Goal: Task Accomplishment & Management: Manage account settings

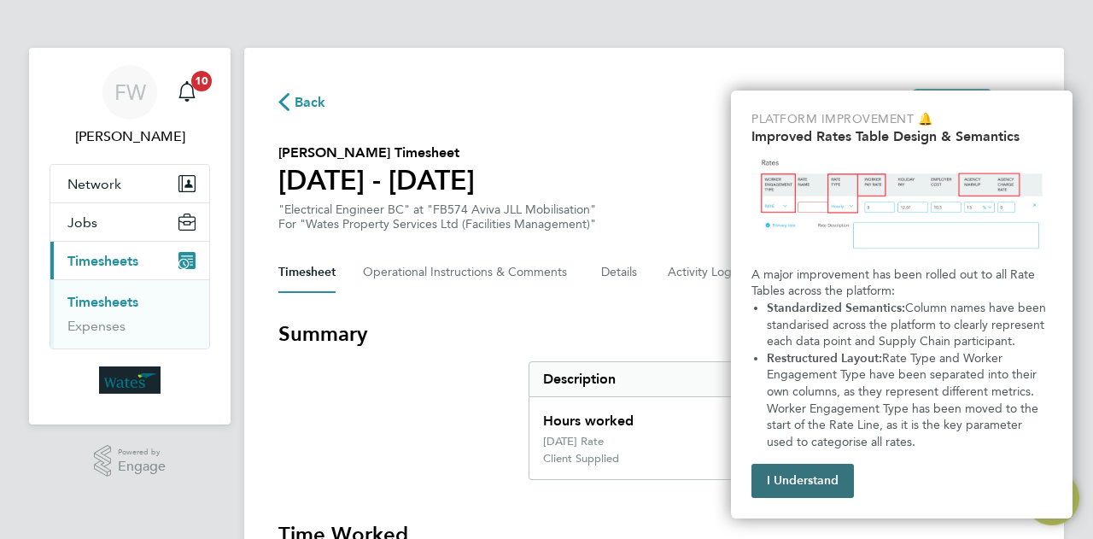
click at [802, 478] on button "I Understand" at bounding box center [802, 480] width 102 height 34
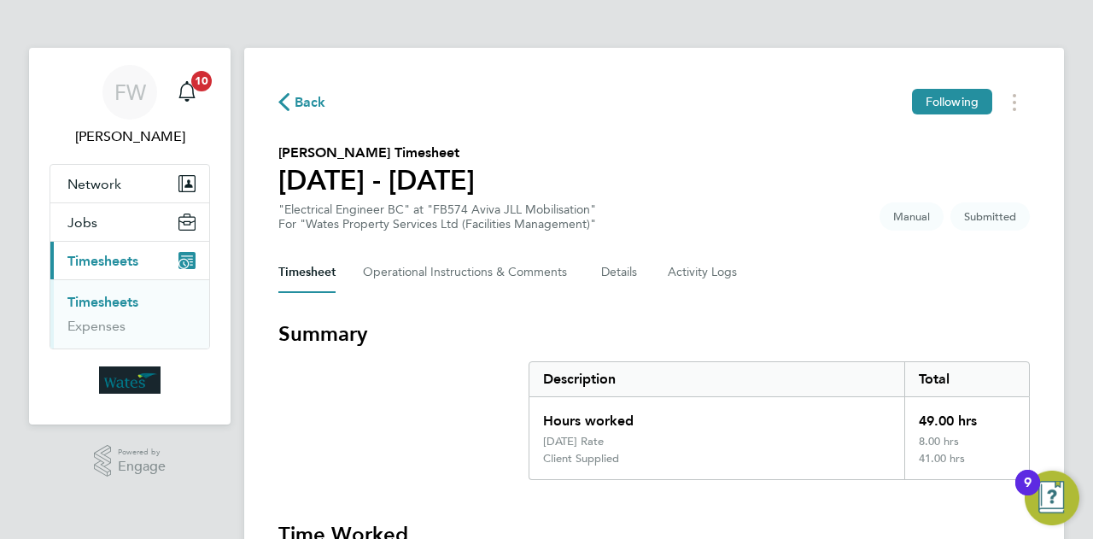
click at [386, 410] on section "Summary Description Total Hours worked 49.00 hrs [DATE] Rate 8.00 hrs Client Su…" at bounding box center [653, 400] width 751 height 160
click at [200, 103] on div "Main navigation" at bounding box center [187, 92] width 34 height 34
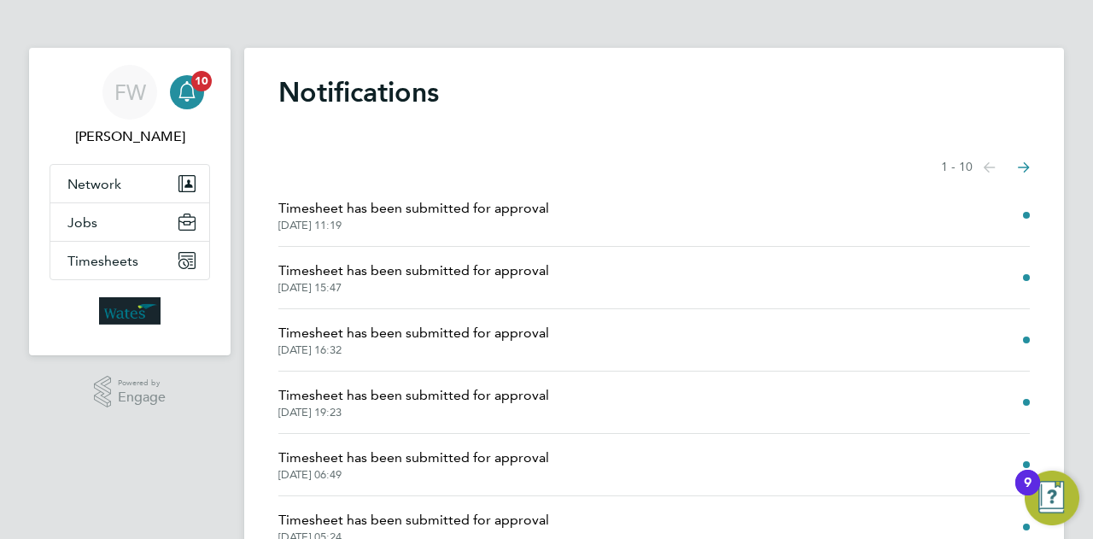
click at [362, 209] on span "Timesheet has been submitted for approval" at bounding box center [413, 208] width 271 height 20
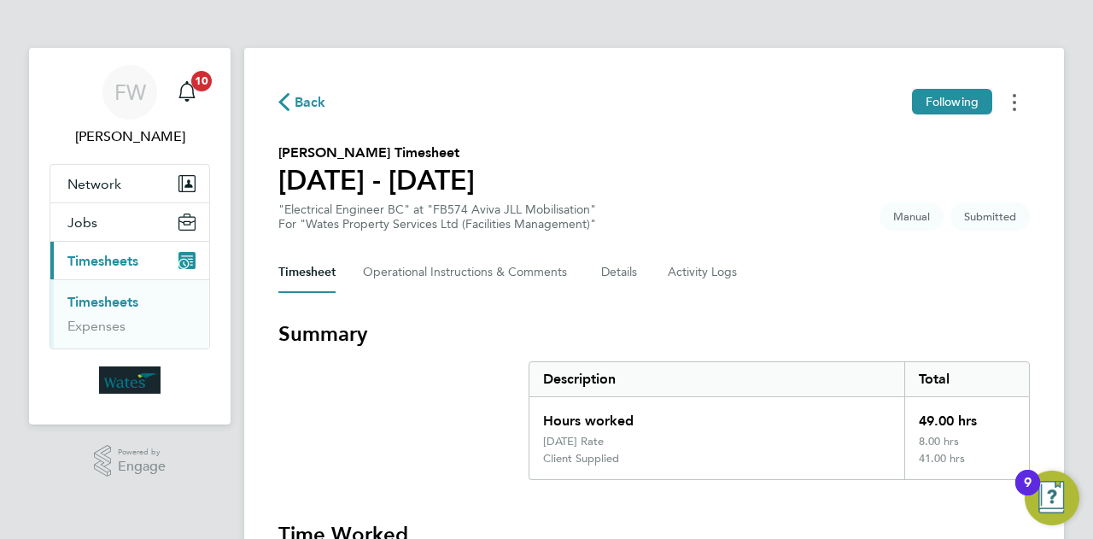
click at [1016, 107] on button "Timesheets Menu" at bounding box center [1014, 102] width 31 height 26
click at [309, 265] on button "Timesheet" at bounding box center [306, 272] width 57 height 41
click at [813, 434] on div "[DATE] Rate" at bounding box center [716, 442] width 375 height 17
click at [985, 252] on div "Timesheet Operational Instructions & Comments Details Activity Logs" at bounding box center [653, 272] width 751 height 41
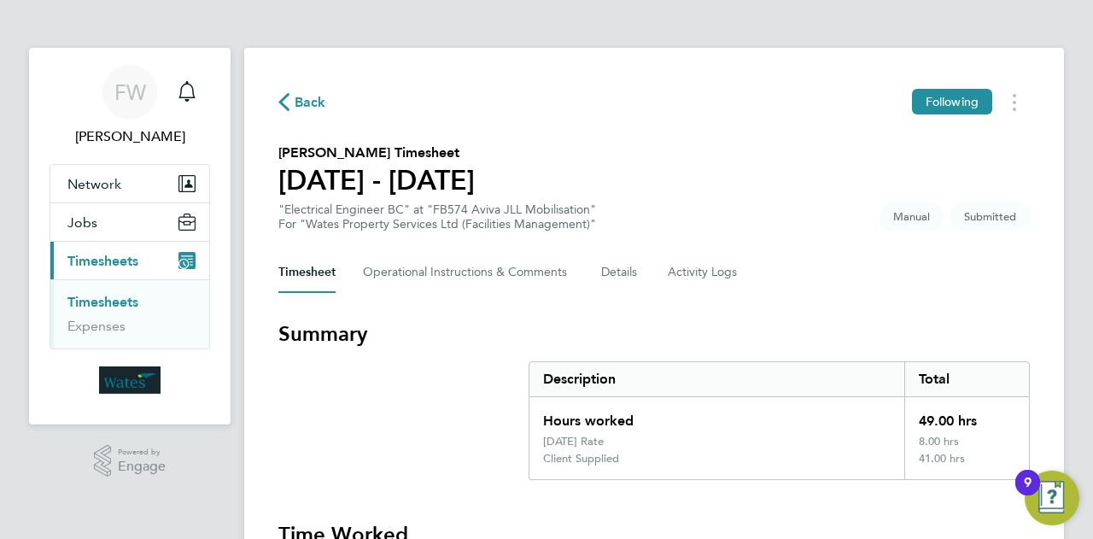
click at [104, 299] on link "Timesheets" at bounding box center [102, 302] width 71 height 16
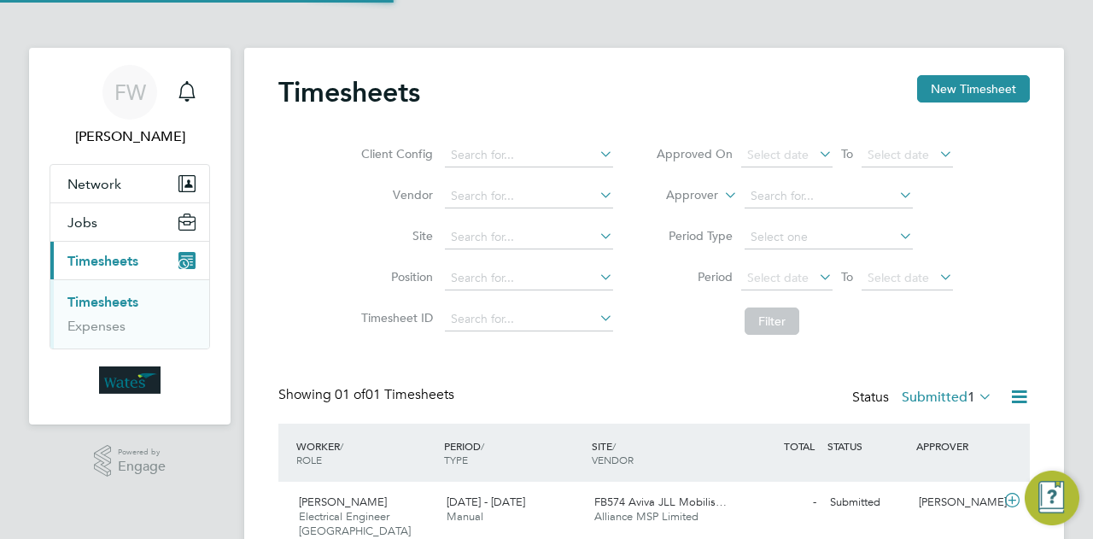
scroll to position [43, 148]
click at [621, 513] on span "Alliance MSP Limited" at bounding box center [646, 516] width 104 height 15
click at [596, 157] on icon at bounding box center [596, 154] width 0 height 24
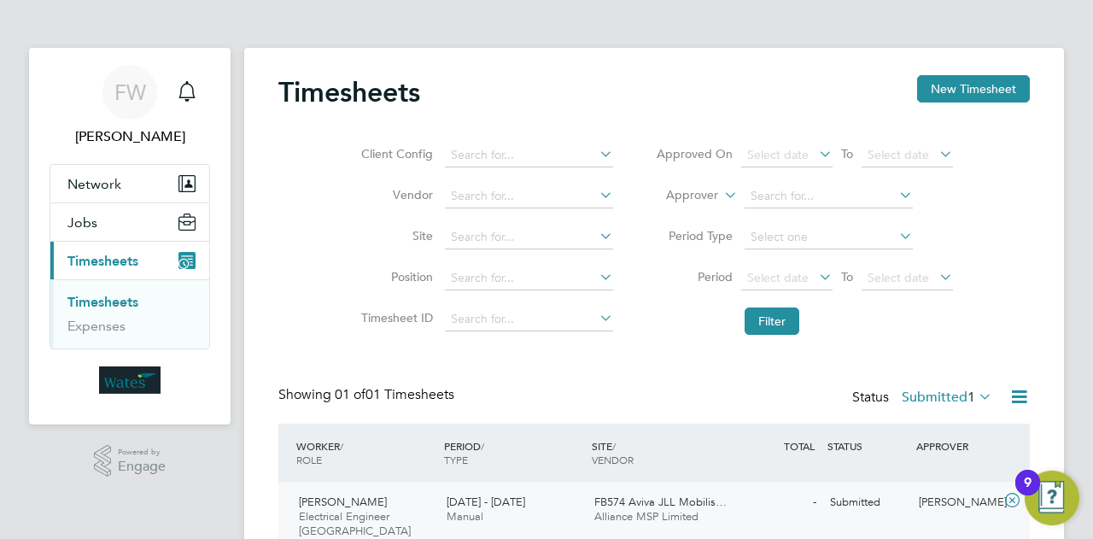
click at [340, 498] on span "[PERSON_NAME]" at bounding box center [343, 501] width 88 height 15
click at [954, 494] on div "[PERSON_NAME]" at bounding box center [956, 502] width 89 height 28
click at [1060, 497] on img "Open Resource Center, 9 new notifications" at bounding box center [1051, 497] width 55 height 55
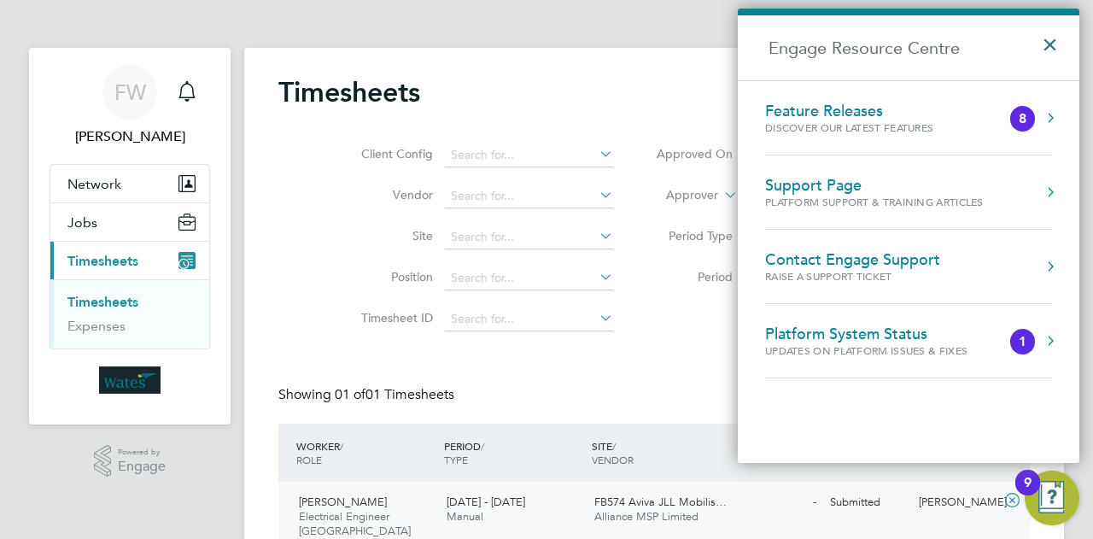
click at [1055, 44] on button "×" at bounding box center [1053, 39] width 25 height 38
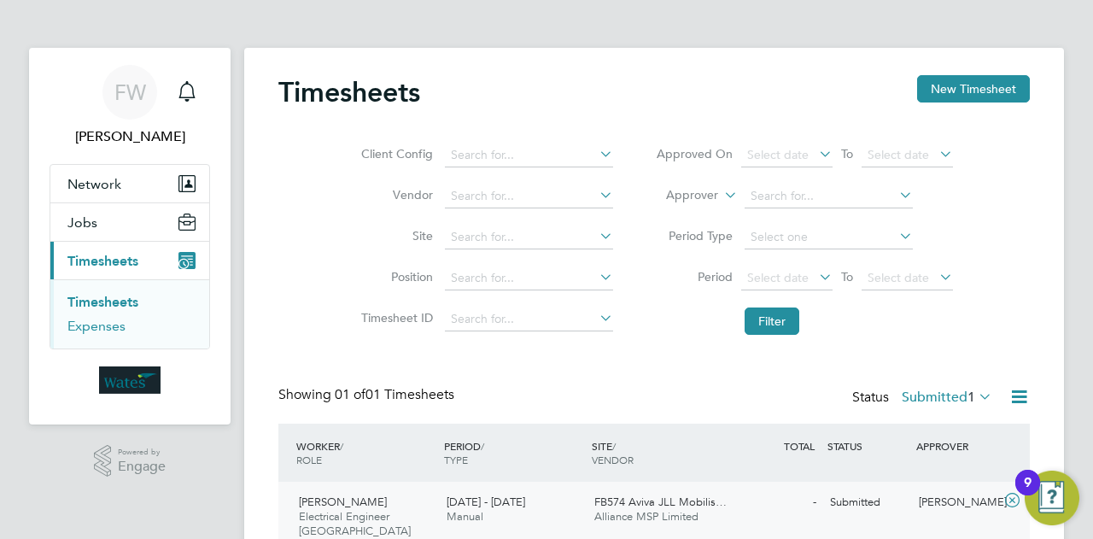
click at [102, 327] on link "Expenses" at bounding box center [96, 326] width 58 height 16
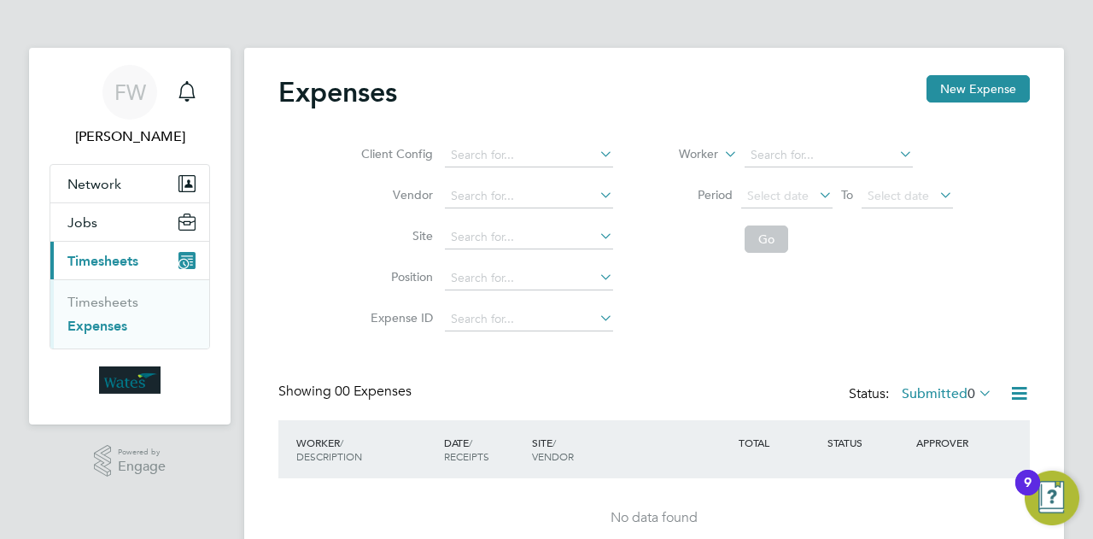
click at [94, 260] on span "Timesheets" at bounding box center [102, 261] width 71 height 16
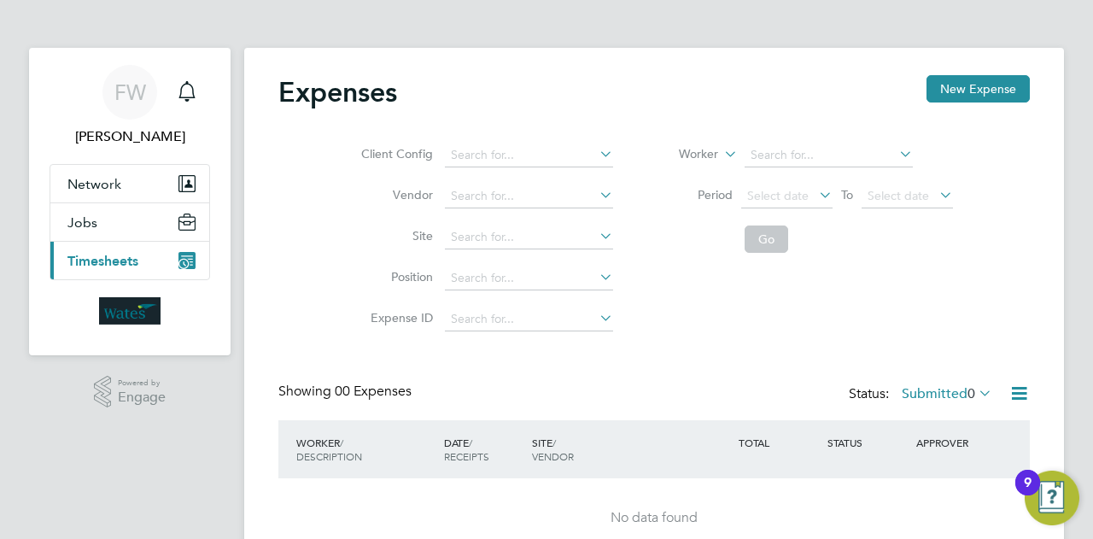
click at [141, 264] on button "Current page: Timesheets" at bounding box center [129, 261] width 159 height 38
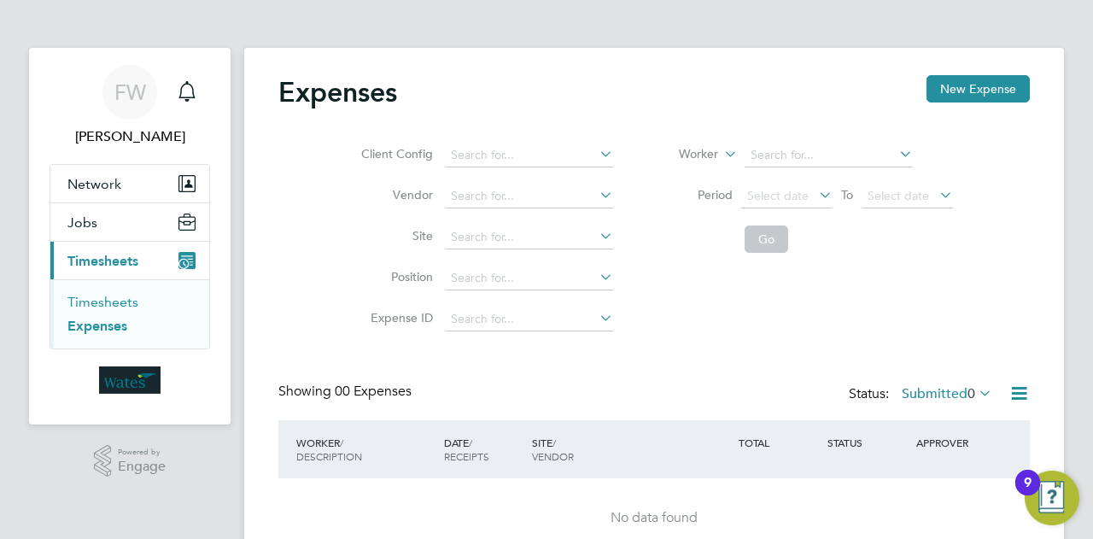
click at [121, 299] on link "Timesheets" at bounding box center [102, 302] width 71 height 16
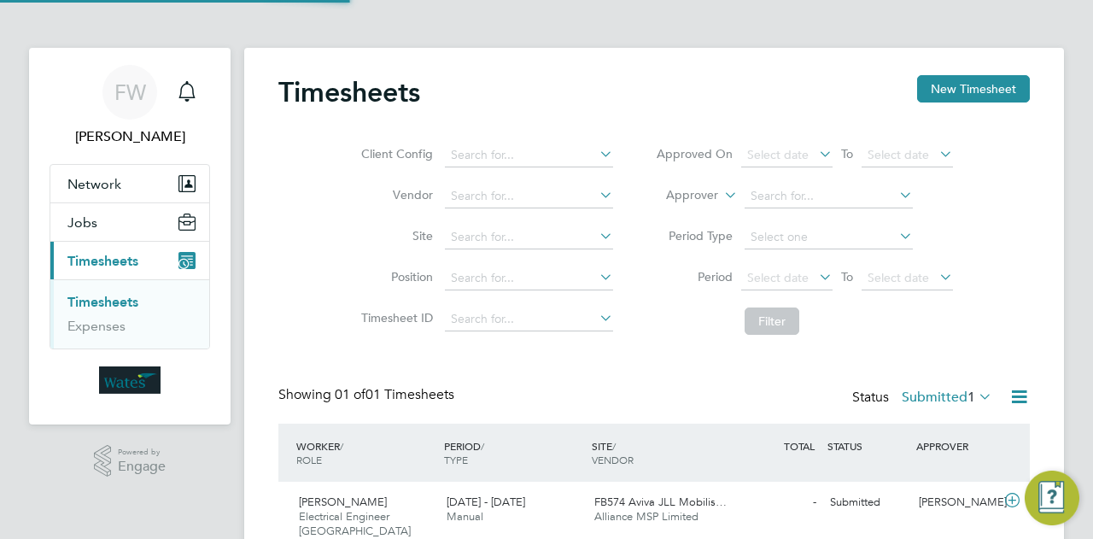
scroll to position [43, 148]
click at [373, 514] on span "Electrical Engineer [GEOGRAPHIC_DATA]" at bounding box center [355, 523] width 112 height 29
click at [96, 187] on span "Network" at bounding box center [94, 184] width 54 height 16
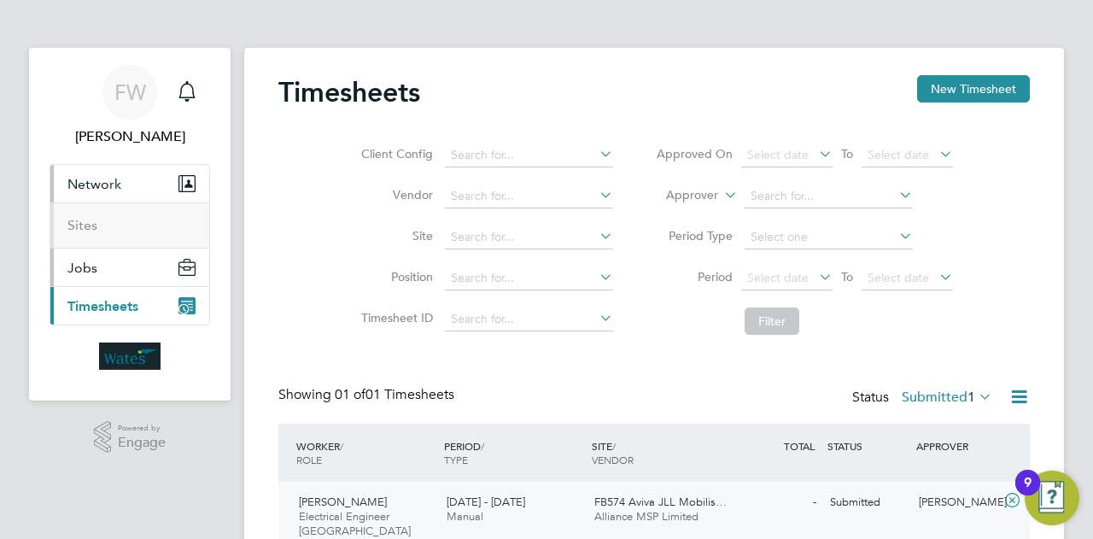
click at [88, 276] on button "Jobs" at bounding box center [129, 267] width 159 height 38
click at [106, 264] on link "Placements" at bounding box center [102, 263] width 71 height 16
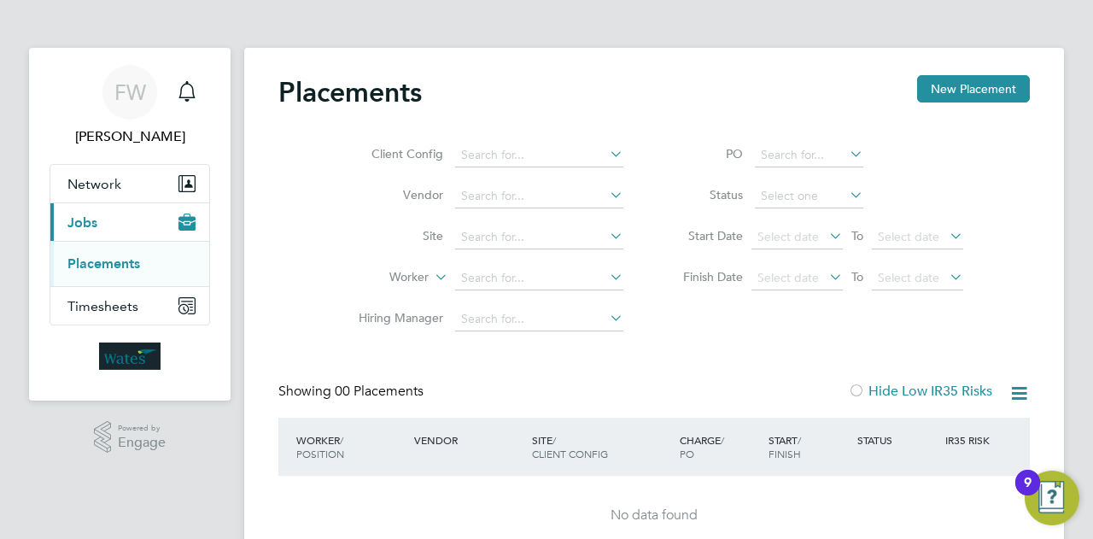
click at [108, 231] on button "Current page: Jobs" at bounding box center [129, 222] width 159 height 38
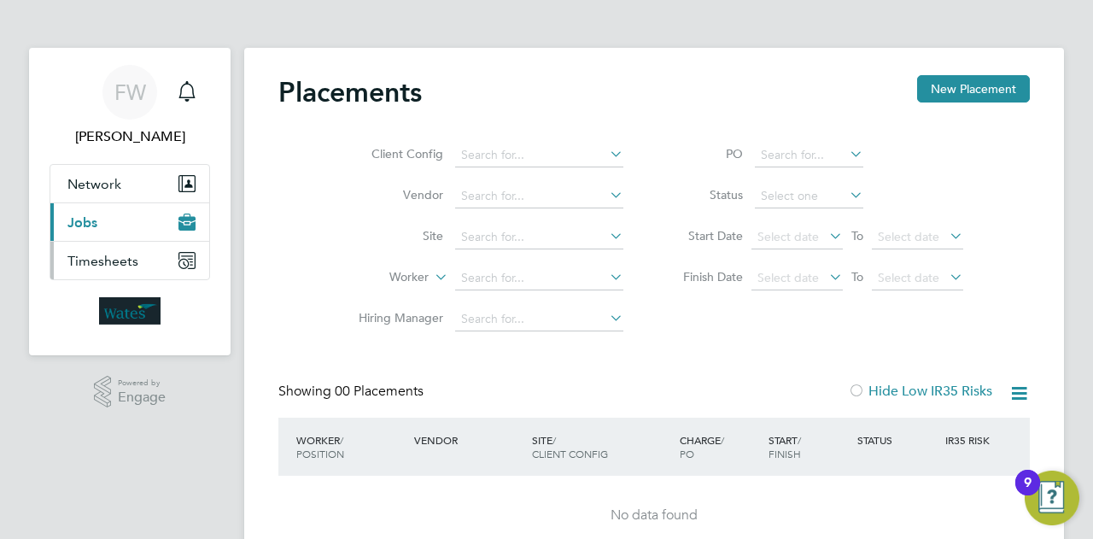
click at [96, 258] on span "Timesheets" at bounding box center [102, 261] width 71 height 16
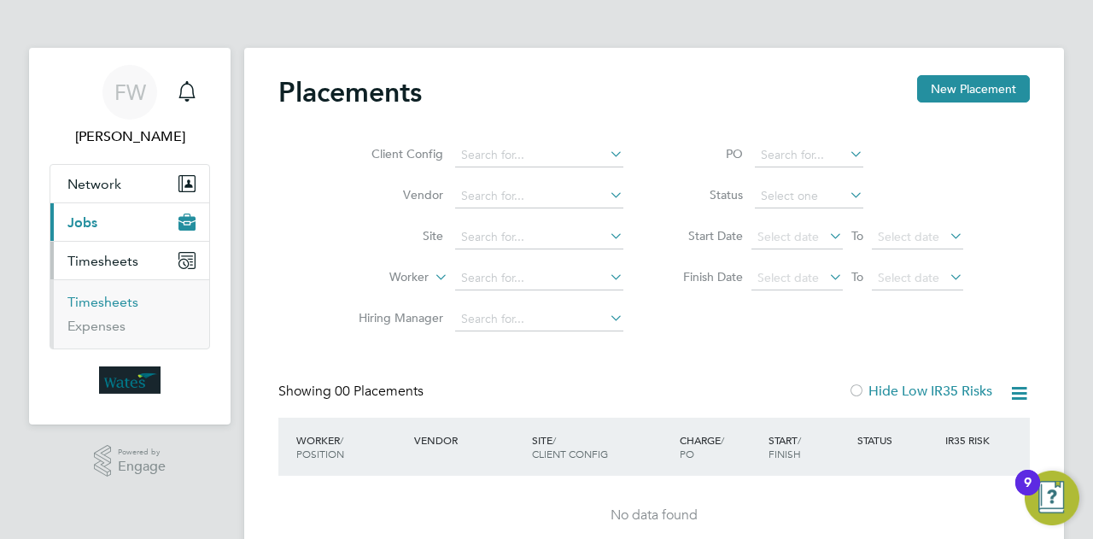
click at [102, 301] on link "Timesheets" at bounding box center [102, 302] width 71 height 16
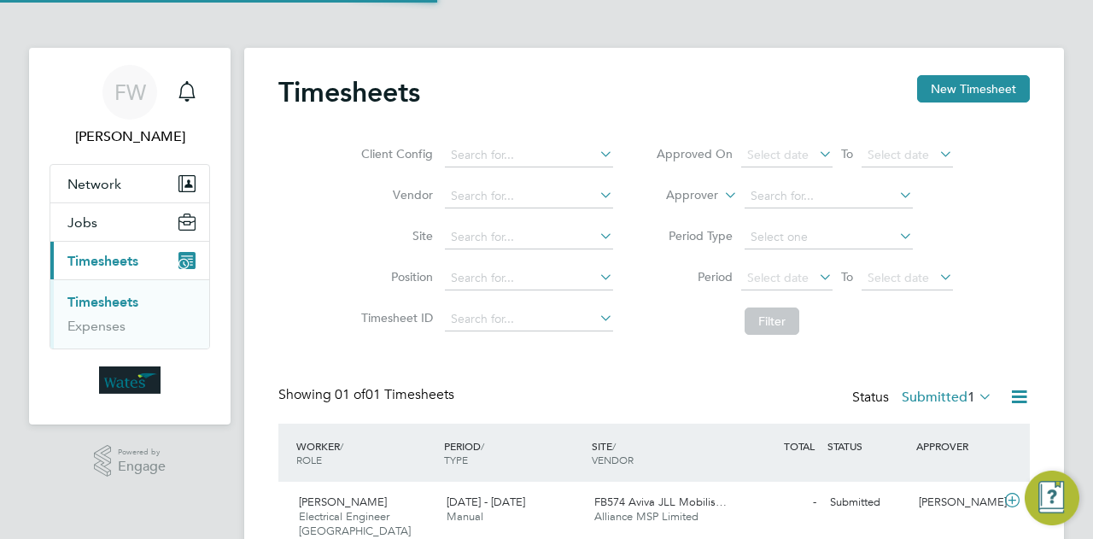
scroll to position [43, 148]
click at [969, 395] on span "1" at bounding box center [971, 396] width 8 height 17
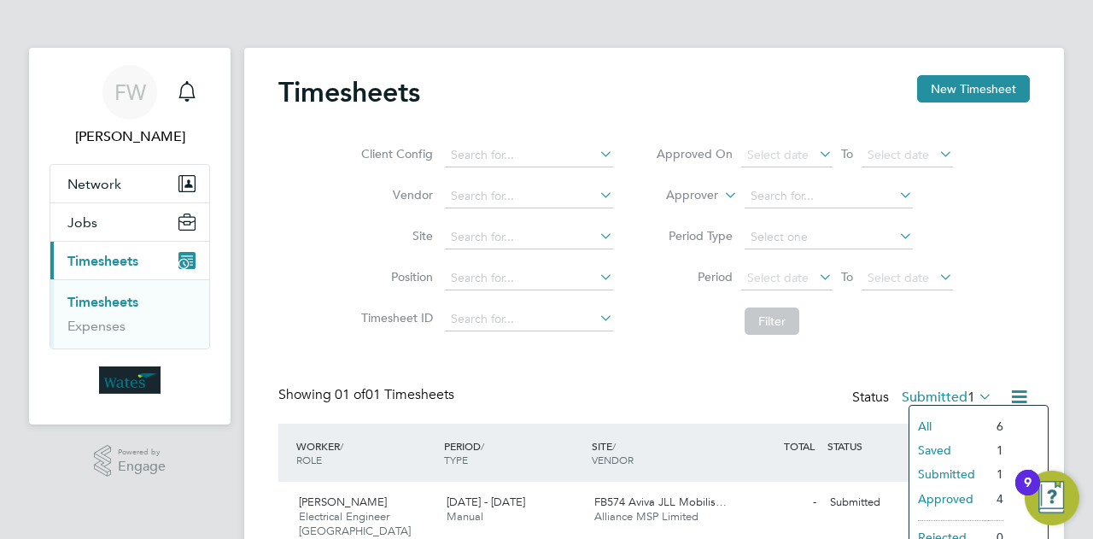
click at [963, 475] on li "Submitted" at bounding box center [948, 474] width 79 height 24
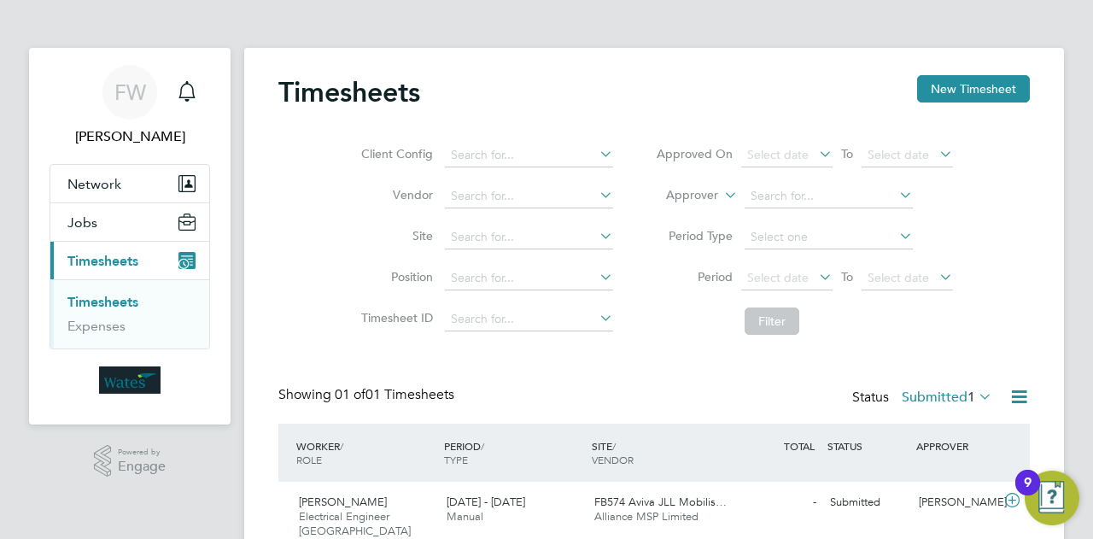
click at [938, 445] on div "APPROVER" at bounding box center [956, 445] width 89 height 31
click at [1044, 298] on div "Timesheets New Timesheet Client Config Vendor Site Position Timesheet ID Approv…" at bounding box center [653, 317] width 819 height 539
drag, startPoint x: 993, startPoint y: 273, endPoint x: 1033, endPoint y: 347, distance: 84.4
click at [1033, 347] on div "Timesheets New Timesheet Client Config Vendor Site Position Timesheet ID Approv…" at bounding box center [653, 317] width 819 height 539
click at [575, 318] on input at bounding box center [529, 319] width 168 height 24
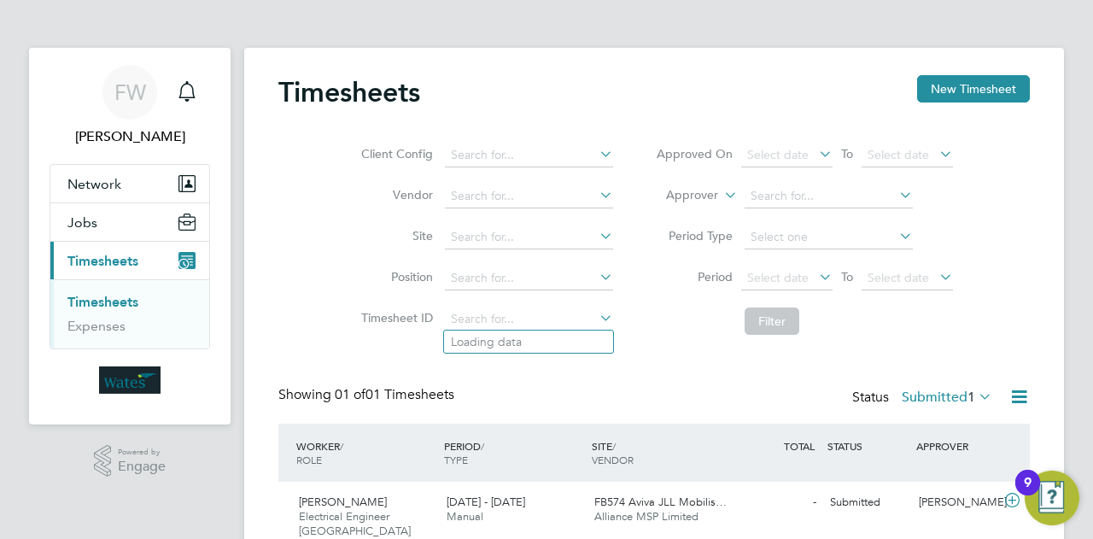
click at [596, 318] on icon at bounding box center [596, 318] width 0 height 24
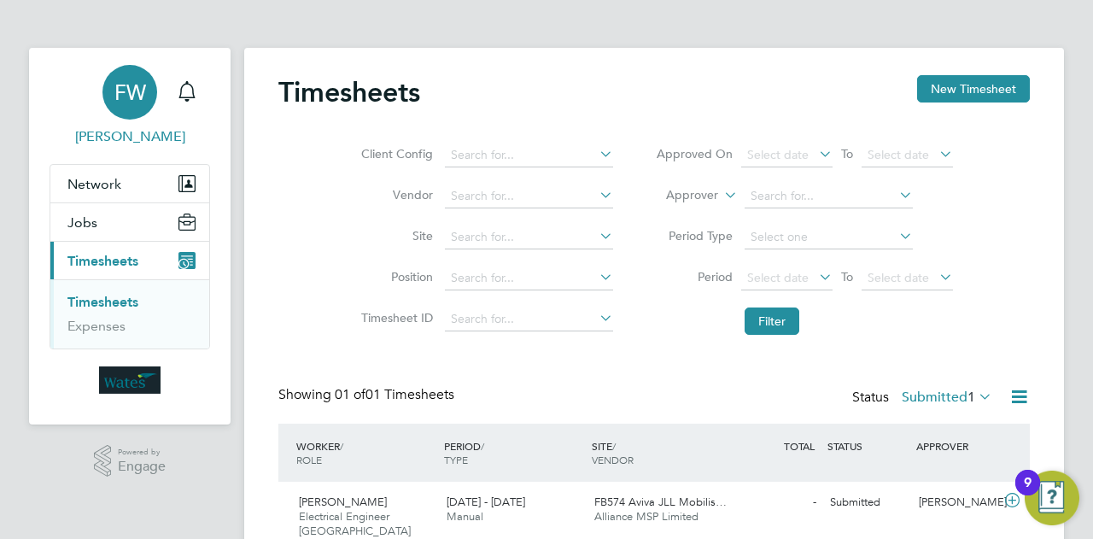
click at [131, 98] on span "FW" at bounding box center [130, 92] width 32 height 22
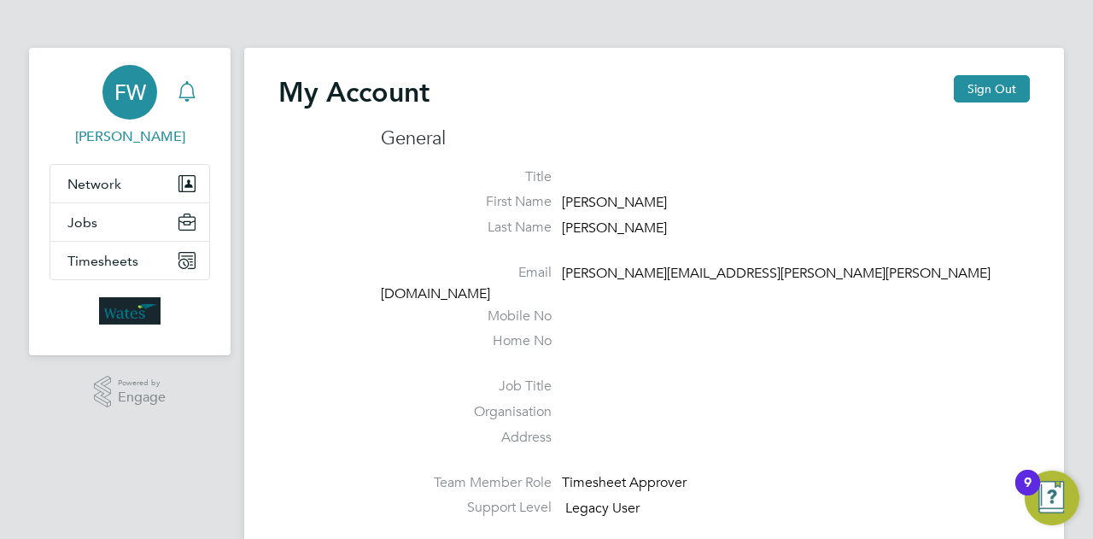
click at [189, 90] on icon "Main navigation" at bounding box center [187, 91] width 20 height 20
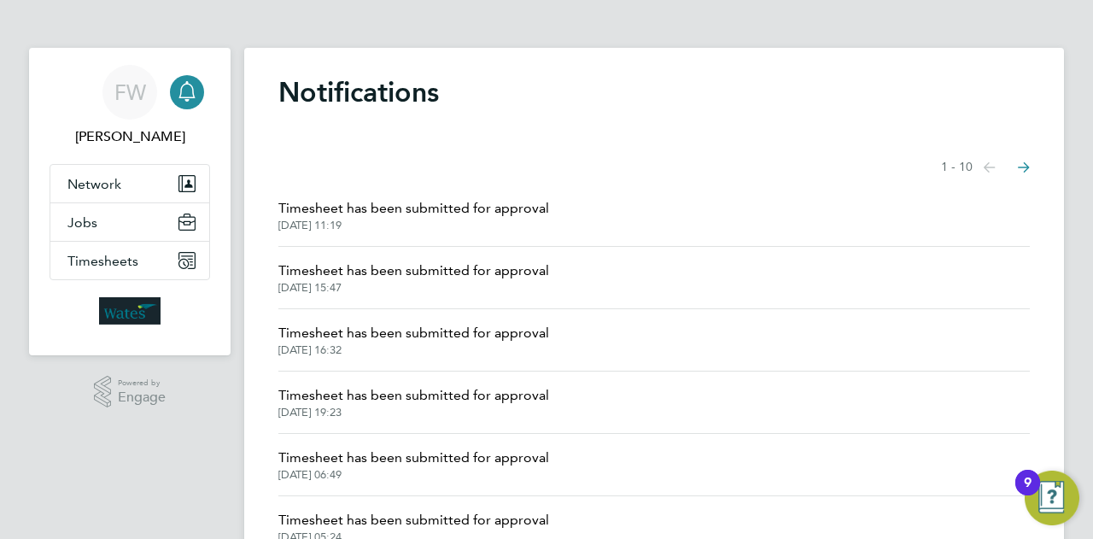
click at [355, 223] on span "[DATE] 11:19" at bounding box center [413, 226] width 271 height 14
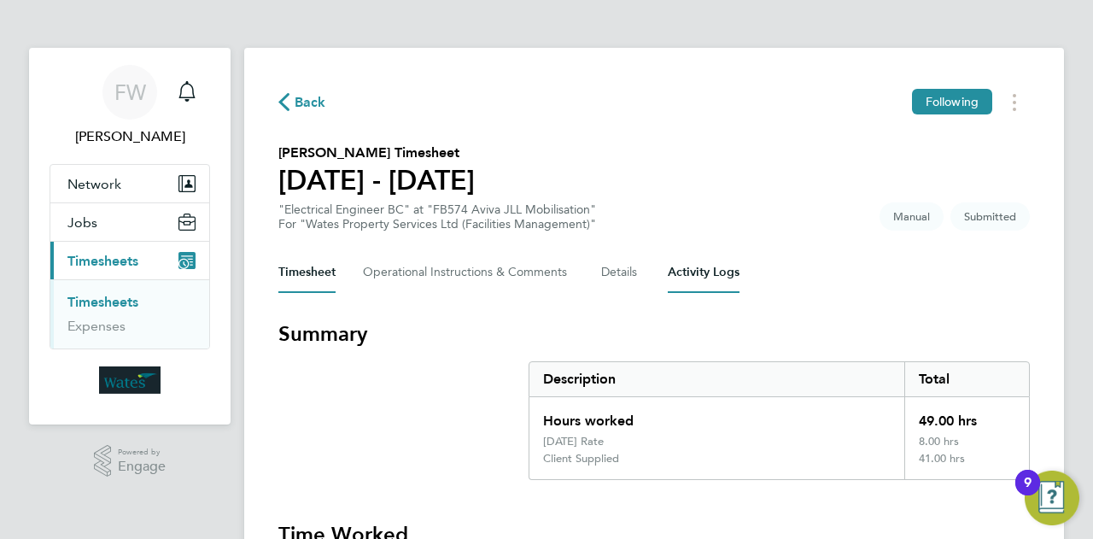
click at [685, 284] on Logs-tab "Activity Logs" at bounding box center [703, 272] width 72 height 41
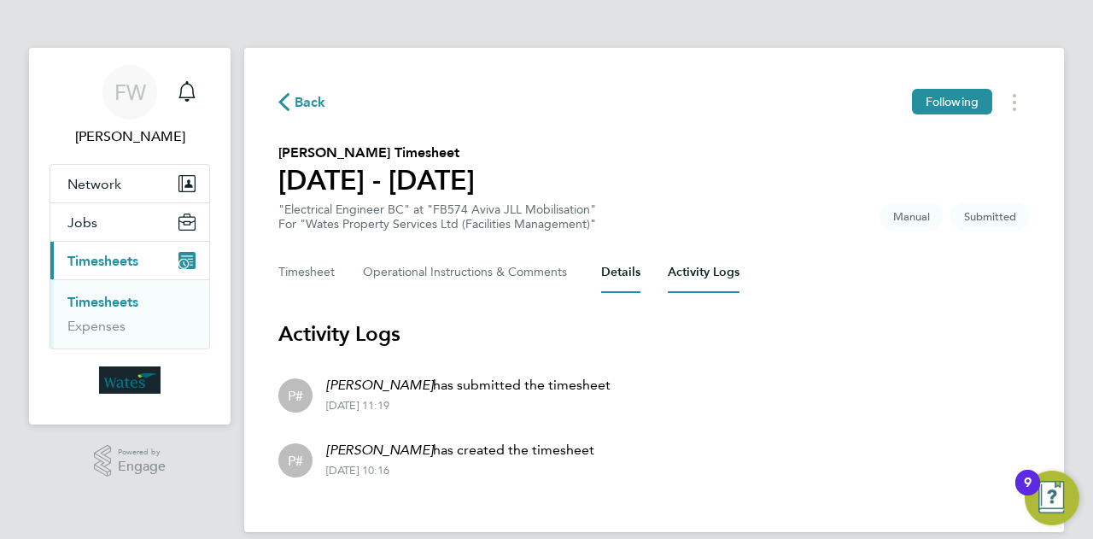
click at [633, 266] on button "Details" at bounding box center [620, 272] width 39 height 41
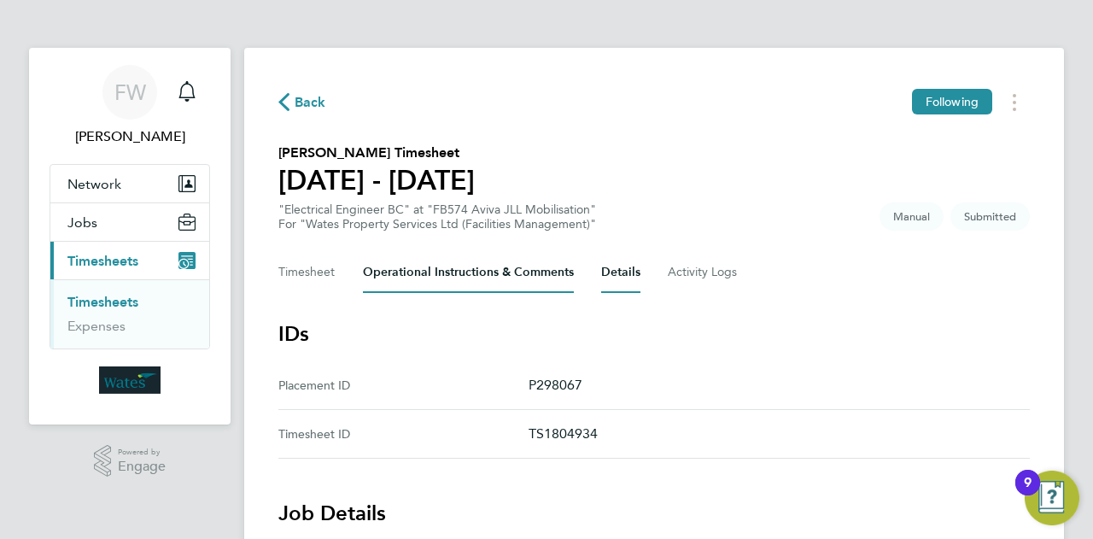
click at [520, 282] on Comments-tab "Operational Instructions & Comments" at bounding box center [468, 272] width 211 height 41
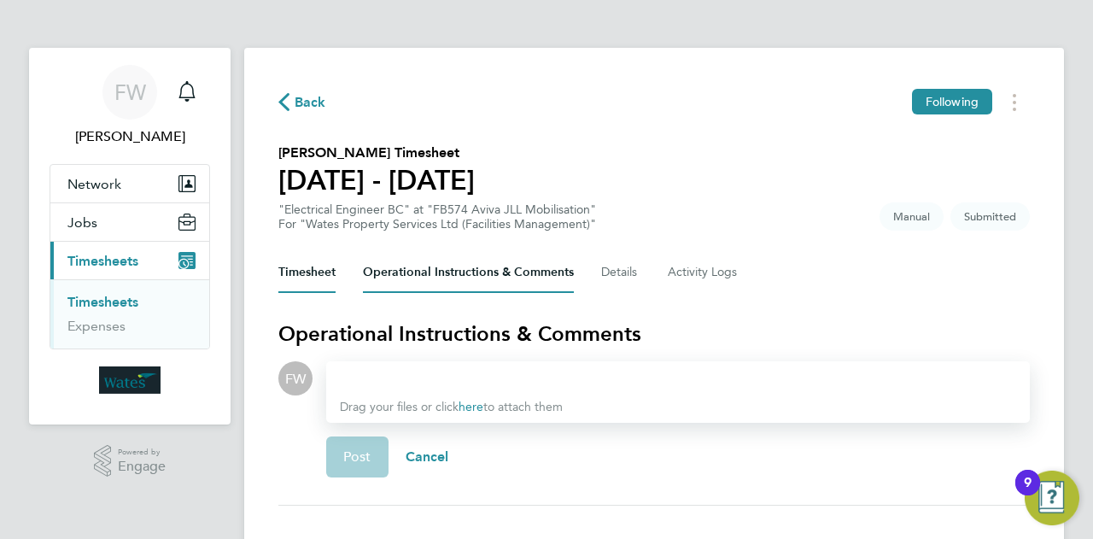
click at [322, 260] on button "Timesheet" at bounding box center [306, 272] width 57 height 41
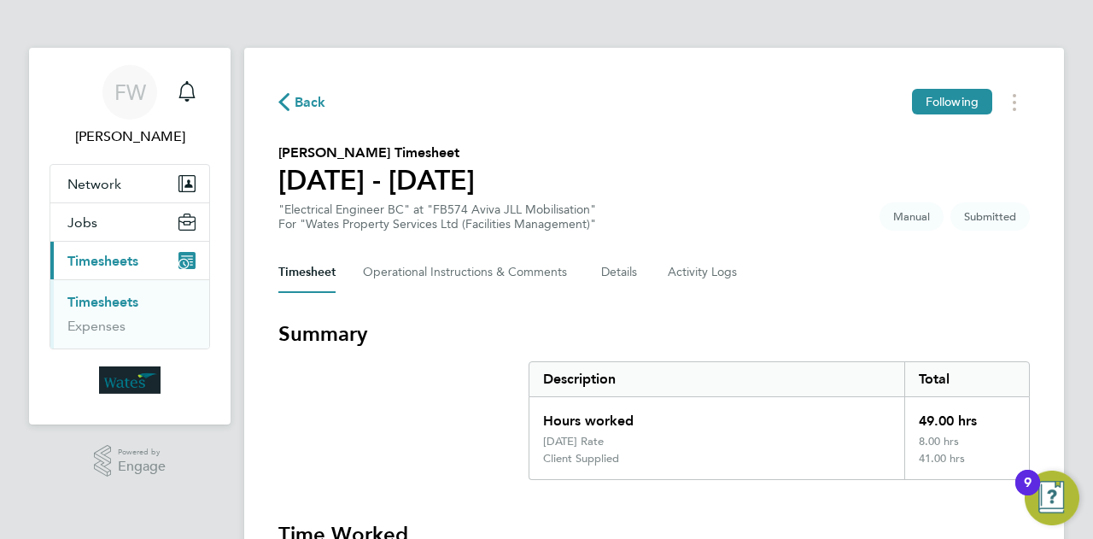
click at [1000, 213] on span "Submitted" at bounding box center [989, 216] width 79 height 28
click at [649, 450] on div "[DATE] Rate" at bounding box center [716, 442] width 375 height 17
drag, startPoint x: 358, startPoint y: 527, endPoint x: 708, endPoint y: 293, distance: 420.2
click at [730, 387] on div "Description" at bounding box center [716, 379] width 375 height 34
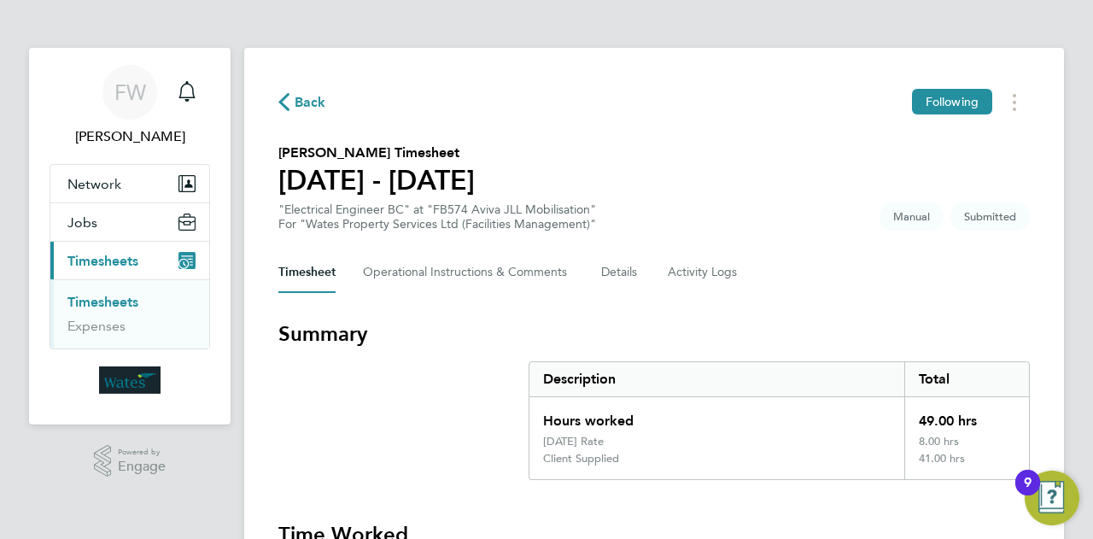
drag, startPoint x: 616, startPoint y: 185, endPoint x: 627, endPoint y: 125, distance: 61.6
click at [322, 533] on h3 "Time Worked" at bounding box center [653, 534] width 751 height 27
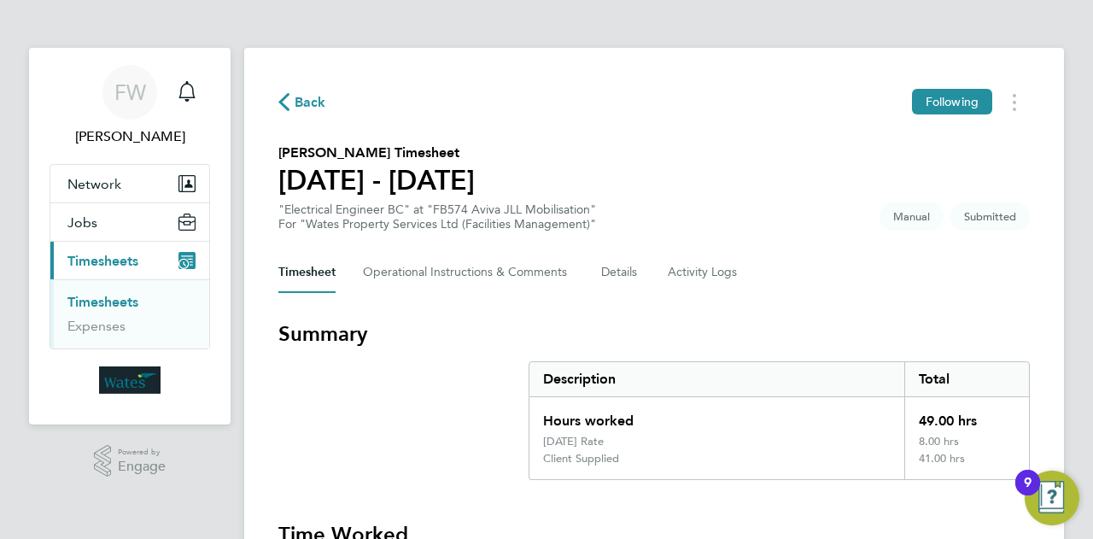
click at [959, 429] on div "49.00 hrs" at bounding box center [966, 416] width 125 height 38
click at [634, 434] on div "[DATE] Rate" at bounding box center [716, 442] width 375 height 17
click at [627, 434] on div "[DATE] Rate" at bounding box center [716, 442] width 375 height 17
click at [594, 439] on div "[DATE] Rate" at bounding box center [573, 441] width 61 height 14
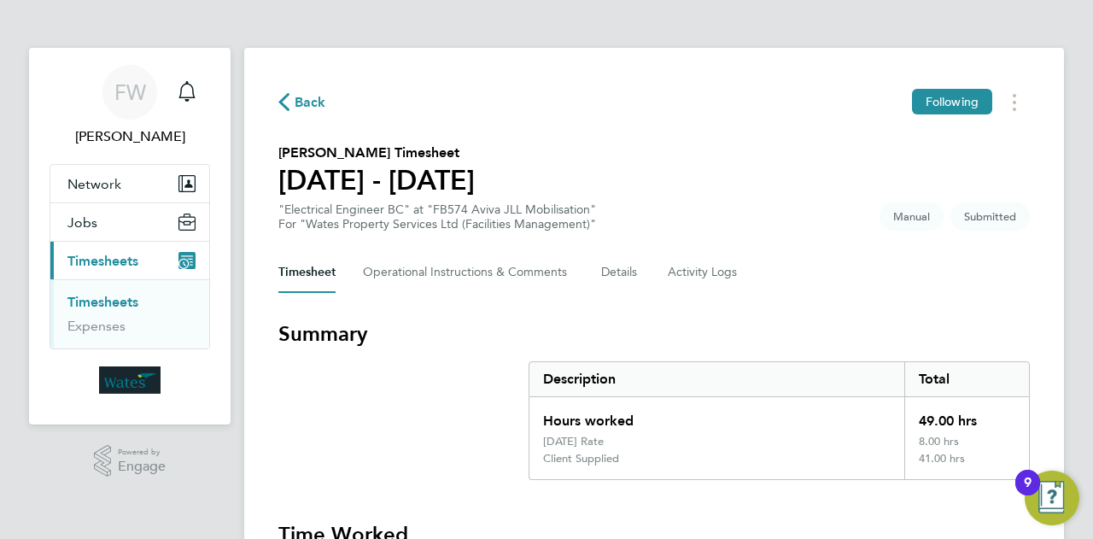
click at [958, 453] on div "41.00 hrs" at bounding box center [966, 465] width 125 height 27
click at [1057, 490] on img "Open Resource Center, 9 new notifications" at bounding box center [1051, 497] width 55 height 55
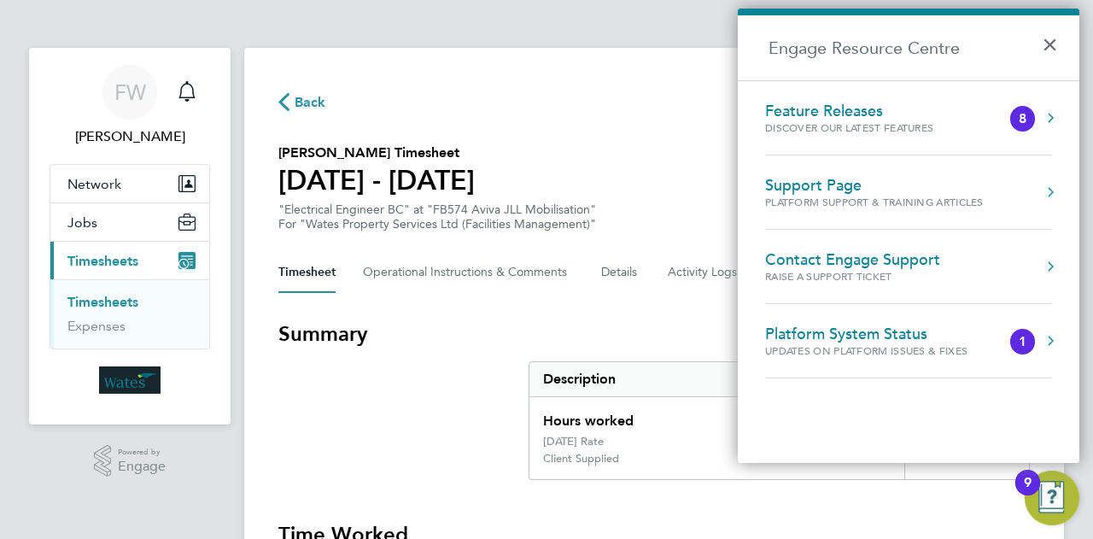
click at [1029, 332] on div "1" at bounding box center [1022, 342] width 25 height 26
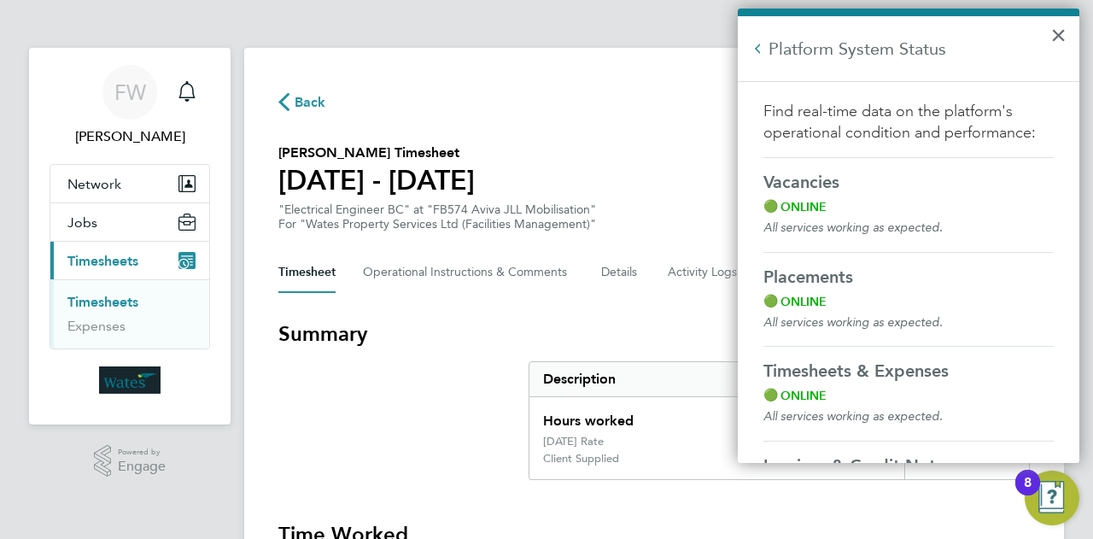
click at [1047, 38] on h2 "Platform System Status" at bounding box center [907, 48] width 341 height 65
click at [1061, 23] on button "×" at bounding box center [1058, 34] width 16 height 27
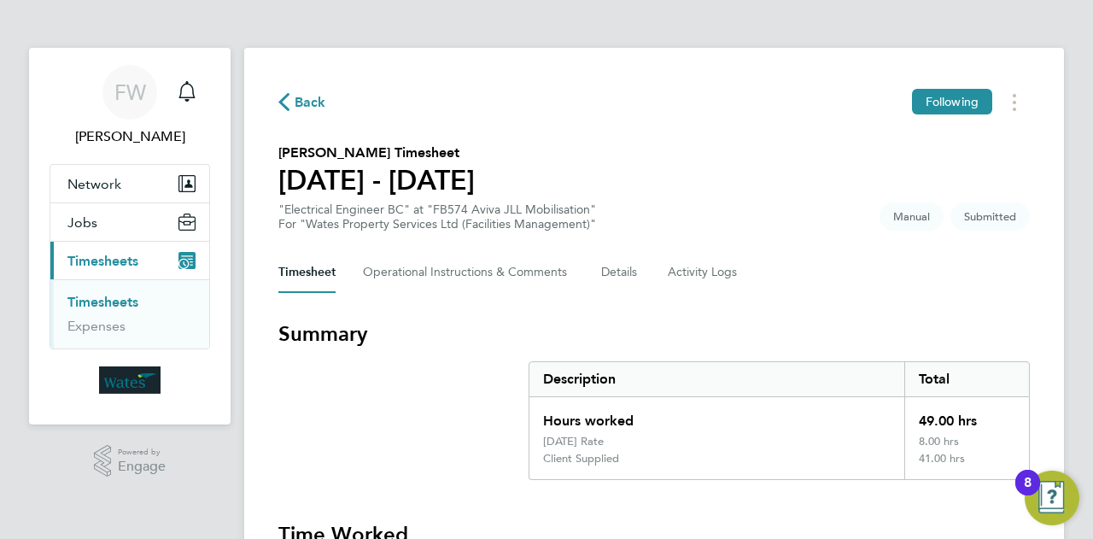
click at [1035, 479] on div "8" at bounding box center [1027, 482] width 25 height 26
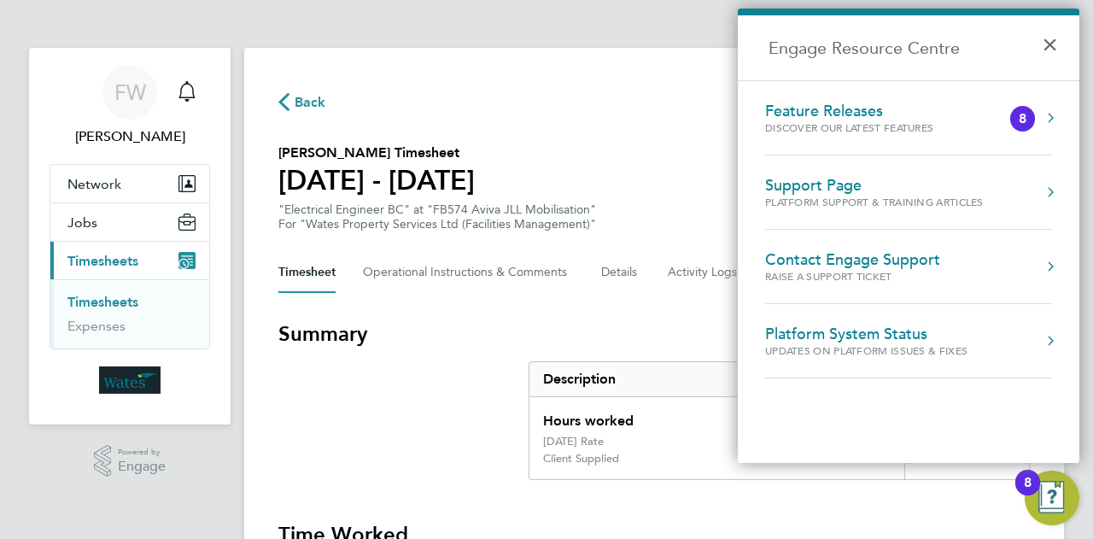
click at [976, 125] on div "Feature Releases Discover our latest features" at bounding box center [883, 118] width 236 height 32
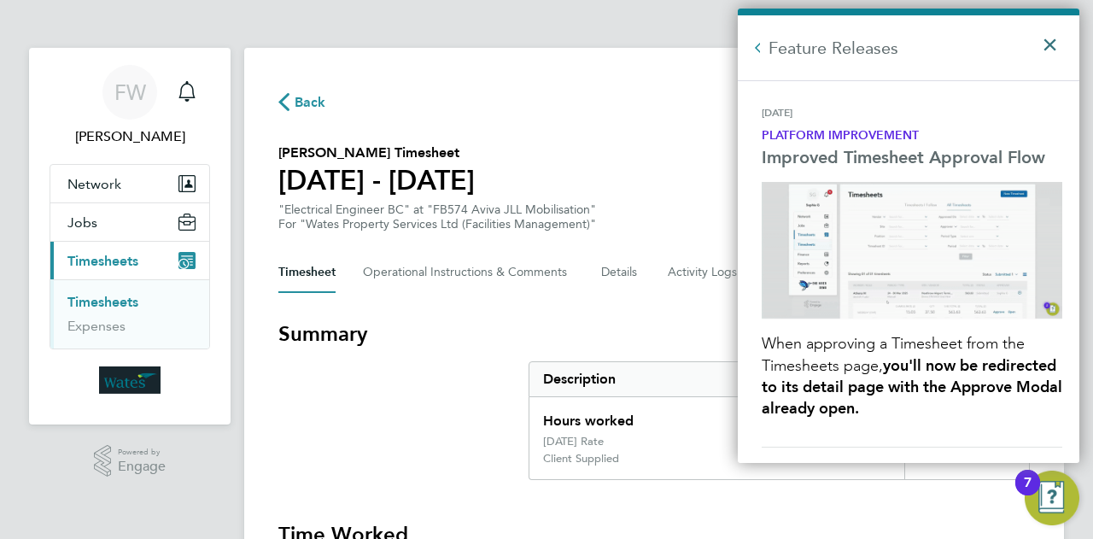
click at [1054, 42] on button "×" at bounding box center [1053, 39] width 25 height 38
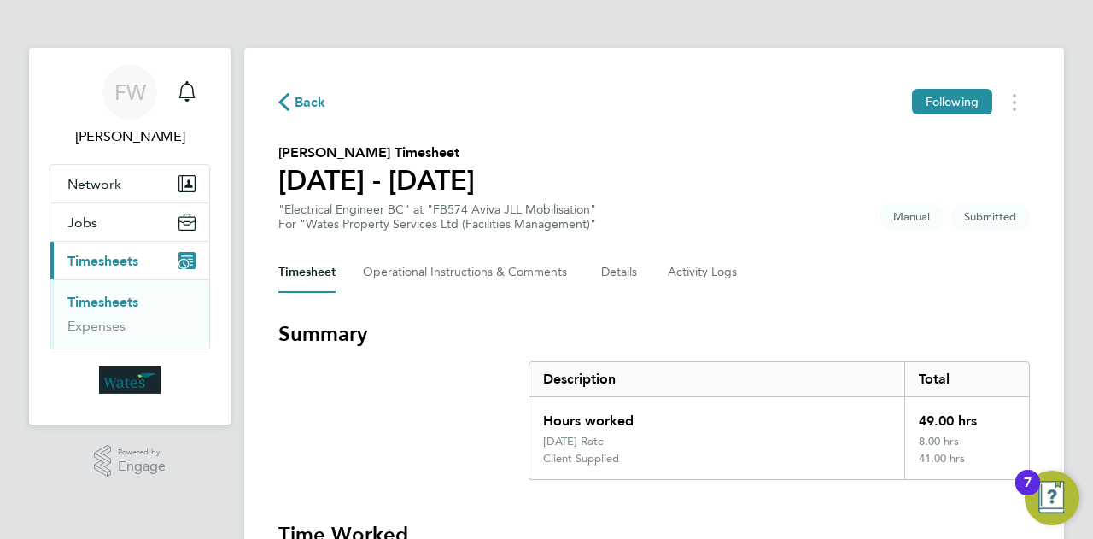
click at [1027, 482] on div "7" at bounding box center [1027, 493] width 8 height 22
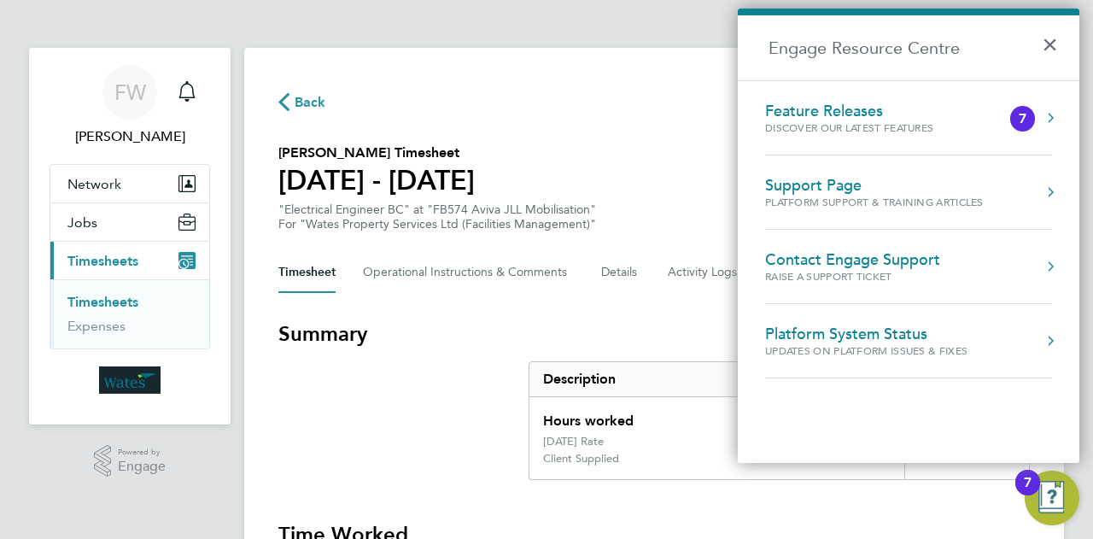
click at [1019, 119] on div "7" at bounding box center [1022, 119] width 8 height 0
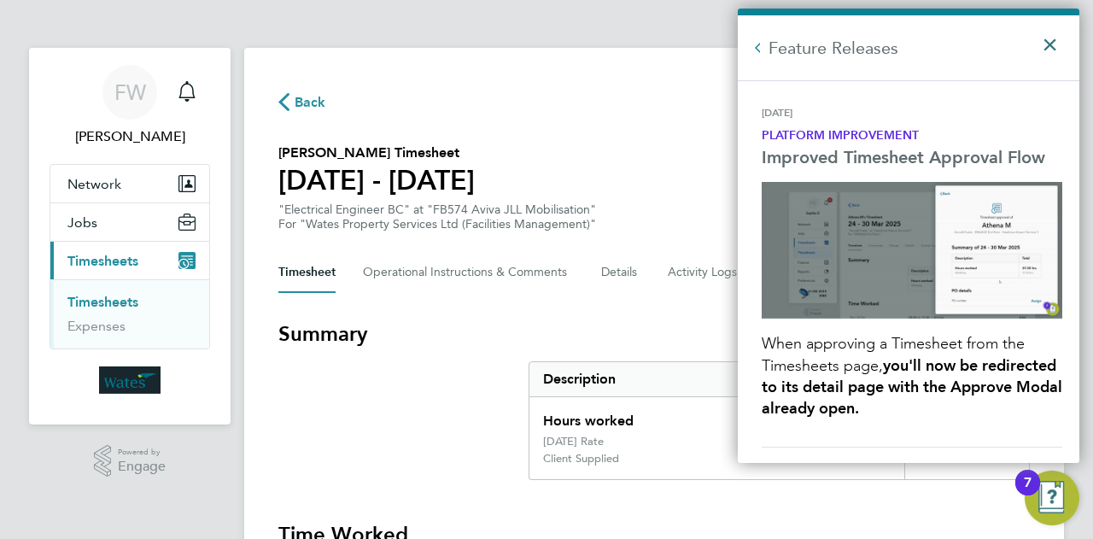
click at [1056, 40] on button "×" at bounding box center [1053, 39] width 25 height 38
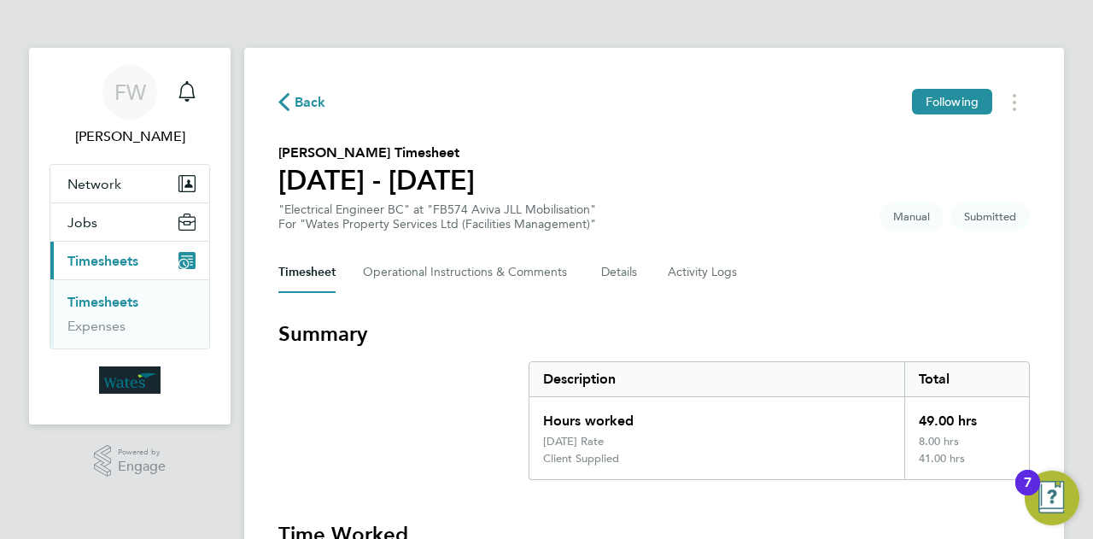
click at [1057, 499] on img "Open Resource Center, 7 new notifications" at bounding box center [1051, 497] width 55 height 55
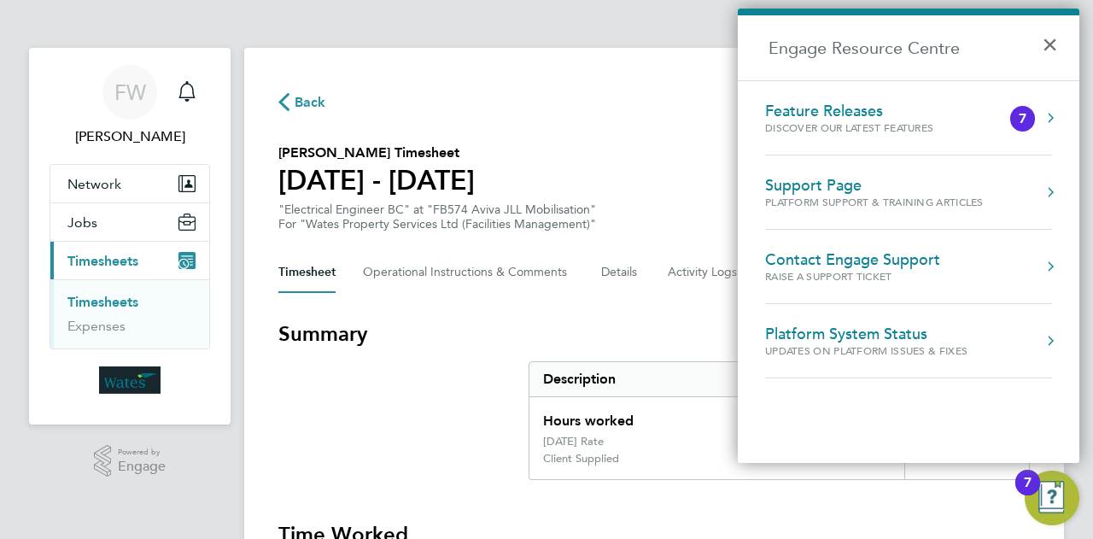
click at [1000, 112] on div "Feature Releases Discover our latest features" at bounding box center [883, 118] width 236 height 32
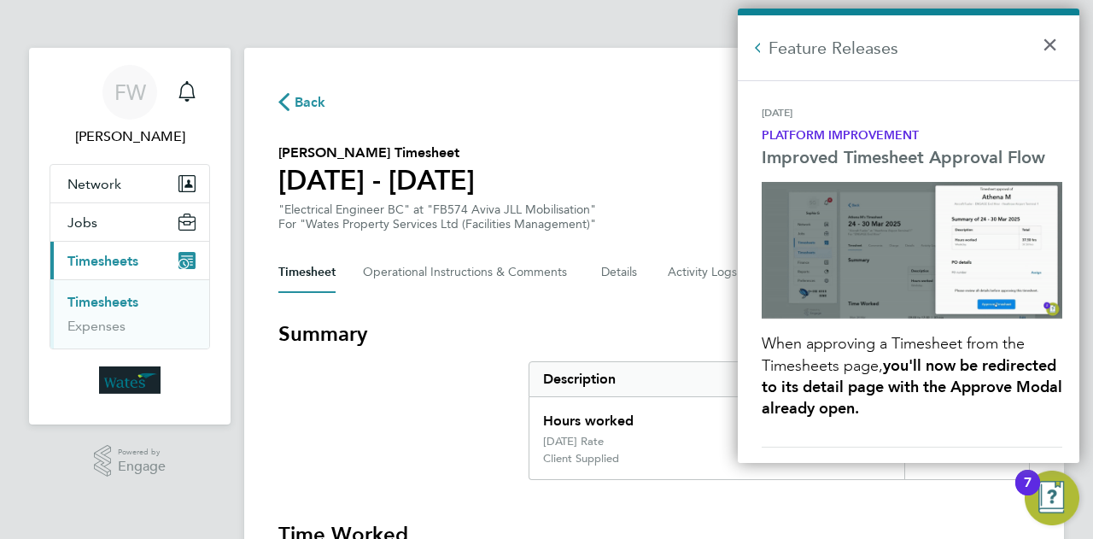
click at [852, 187] on img "Engage Resource Centre" at bounding box center [911, 250] width 300 height 137
click at [801, 137] on strong "Platform Improvement" at bounding box center [839, 135] width 157 height 15
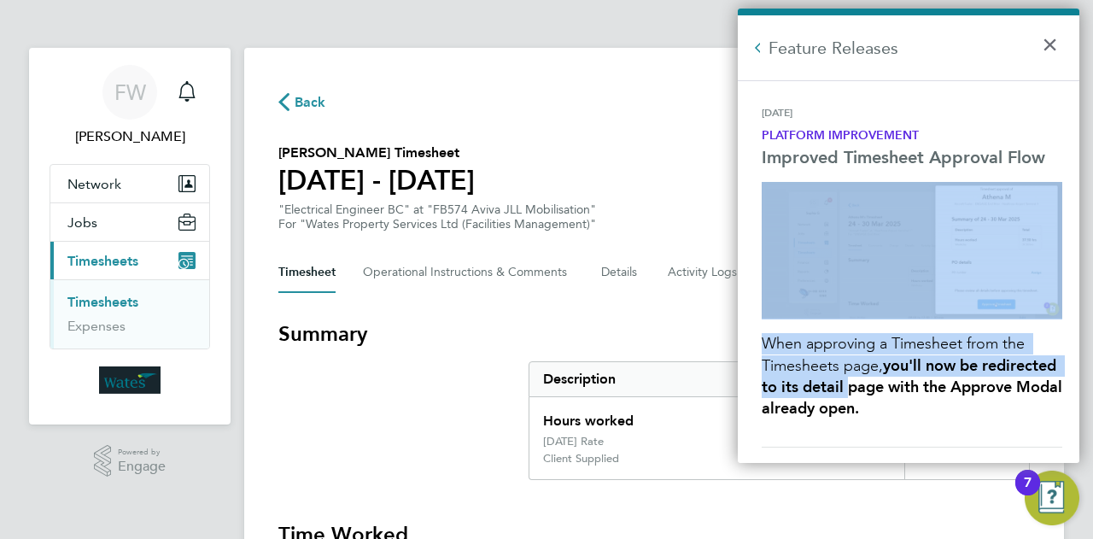
drag, startPoint x: 929, startPoint y: 397, endPoint x: 932, endPoint y: 299, distance: 98.2
click at [932, 299] on div "[DATE] Platform Improvement Improved Timesheet Approval Flow When approving a T…" at bounding box center [911, 276] width 300 height 341
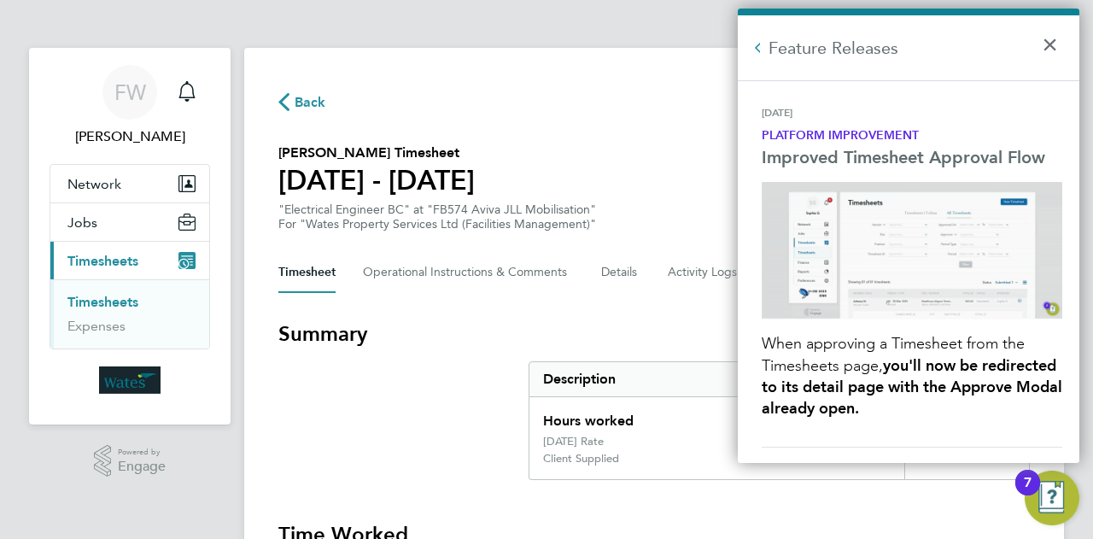
click at [351, 211] on div ""Electrical Engineer BC" at "FB574 Aviva JLL Mobilisation" For "Wates Property …" at bounding box center [437, 216] width 318 height 29
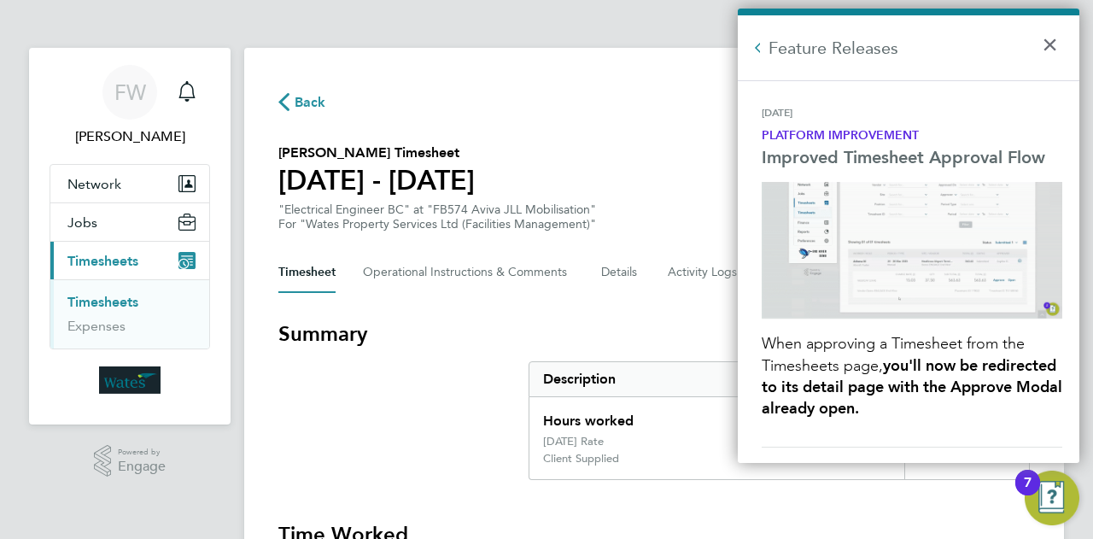
click at [447, 477] on section "Summary Description Total Hours worked 49.00 hrs [DATE] Rate 8.00 hrs Client Su…" at bounding box center [653, 400] width 751 height 160
click at [125, 291] on ul "Timesheets Expenses" at bounding box center [129, 313] width 159 height 69
click at [120, 294] on link "Timesheets" at bounding box center [102, 302] width 71 height 16
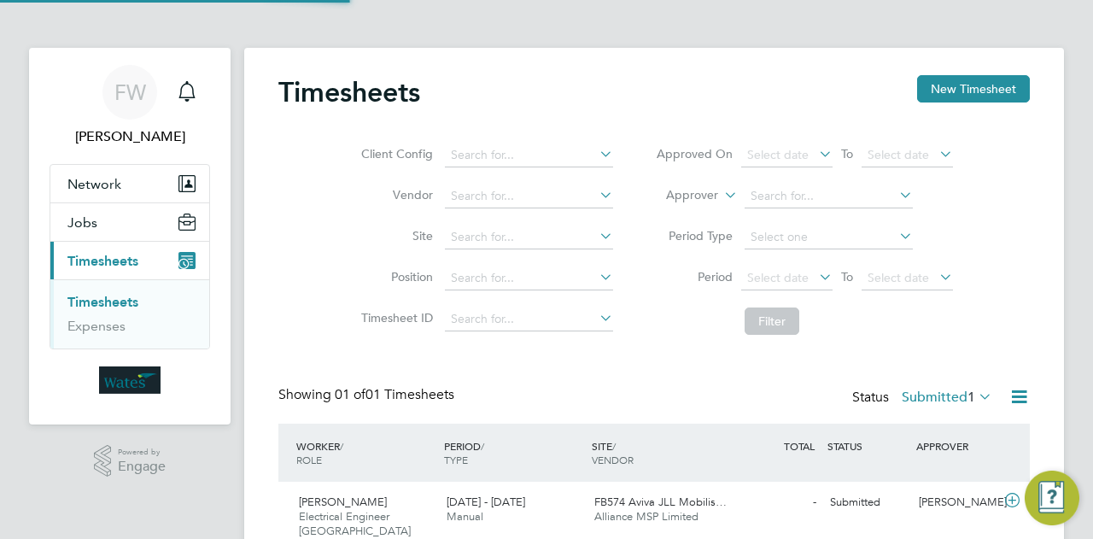
scroll to position [43, 148]
click at [596, 154] on icon at bounding box center [596, 154] width 0 height 24
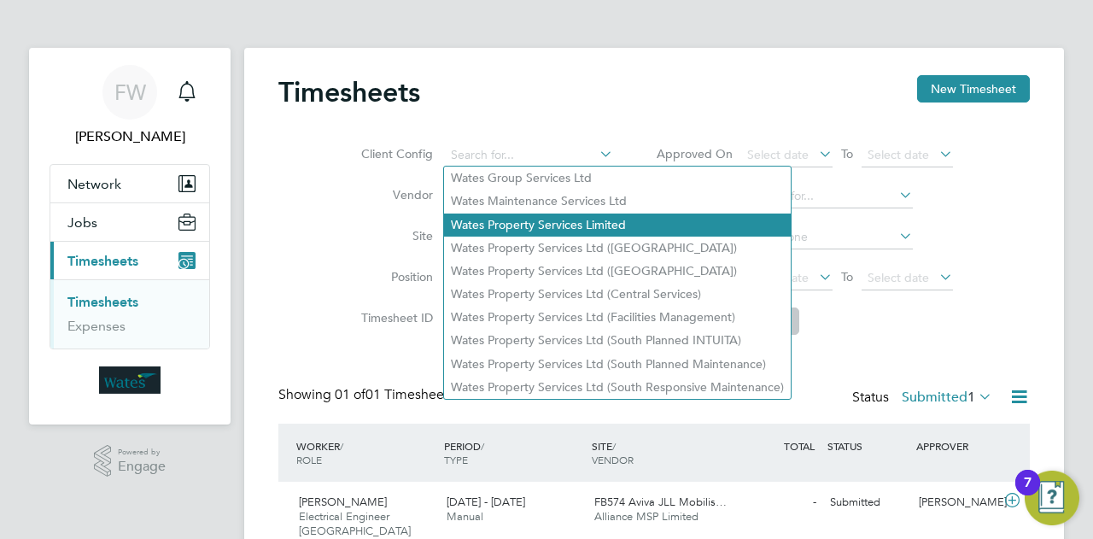
click at [526, 229] on li "Wates Property Services Limited" at bounding box center [617, 224] width 347 height 23
type input "Wates Property Services Limited"
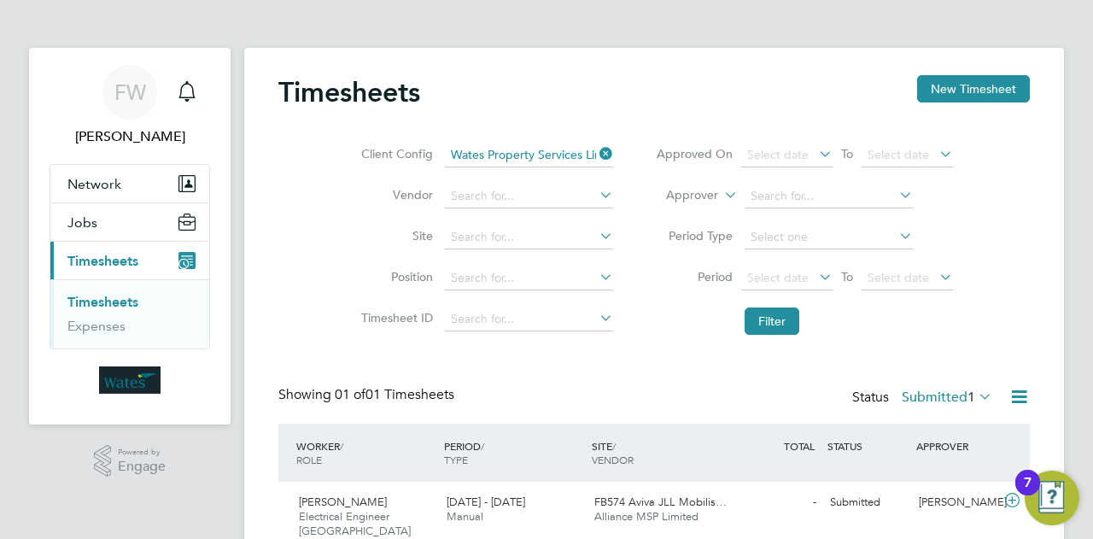
click at [596, 190] on icon at bounding box center [596, 195] width 0 height 24
click at [554, 214] on li "Alliance MSP Limited" at bounding box center [578, 218] width 269 height 23
type input "Alliance MSP Limited"
click at [596, 235] on icon at bounding box center [596, 236] width 0 height 24
click at [543, 281] on li "FB57 4 - Aviva - JLL Mobilisation" at bounding box center [536, 282] width 184 height 23
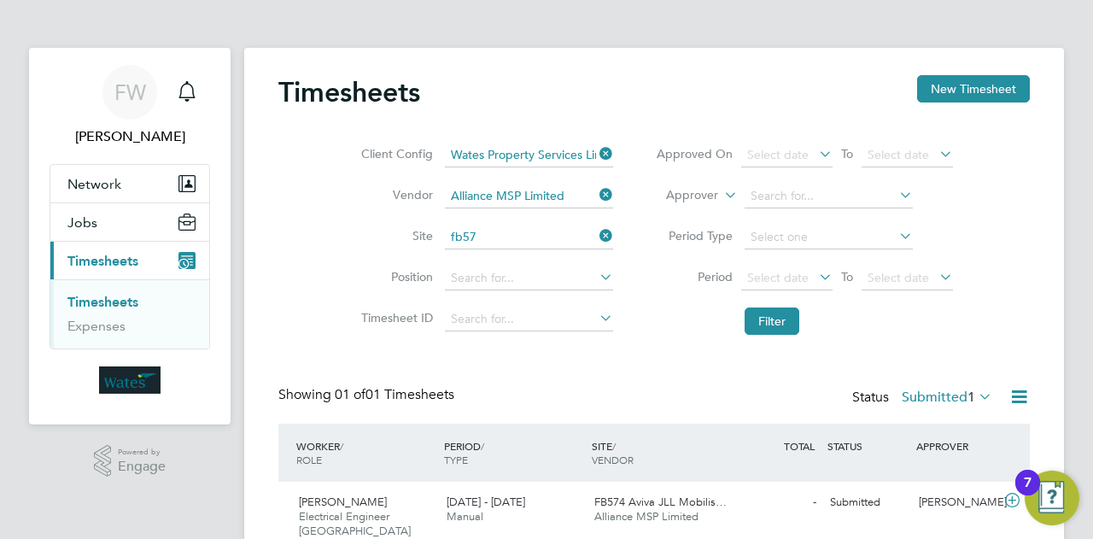
type input "FB574 - Aviva - JLL Mobilisation"
click at [580, 286] on input at bounding box center [529, 278] width 168 height 24
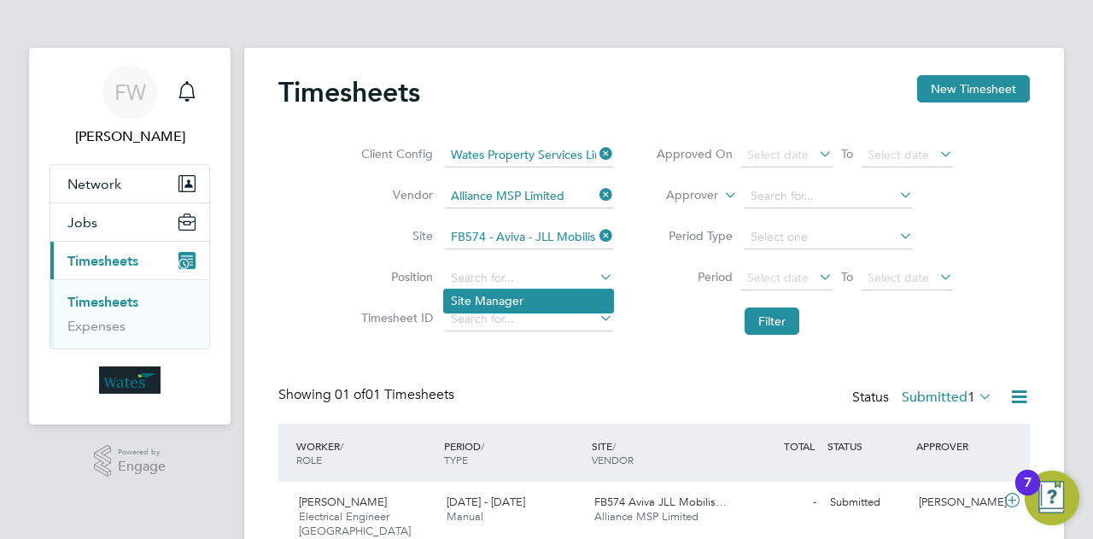
click at [536, 302] on li "Site Manager" at bounding box center [528, 300] width 169 height 23
type input "Site Manager"
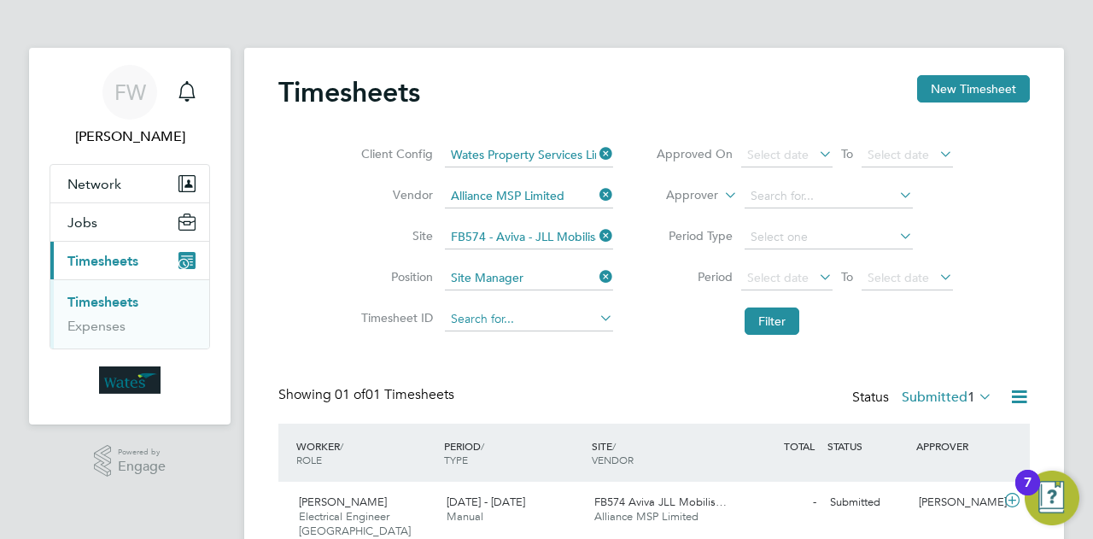
click at [565, 316] on input at bounding box center [529, 319] width 168 height 24
click at [596, 320] on icon at bounding box center [596, 318] width 0 height 24
click at [801, 156] on span "Select date" at bounding box center [777, 154] width 61 height 15
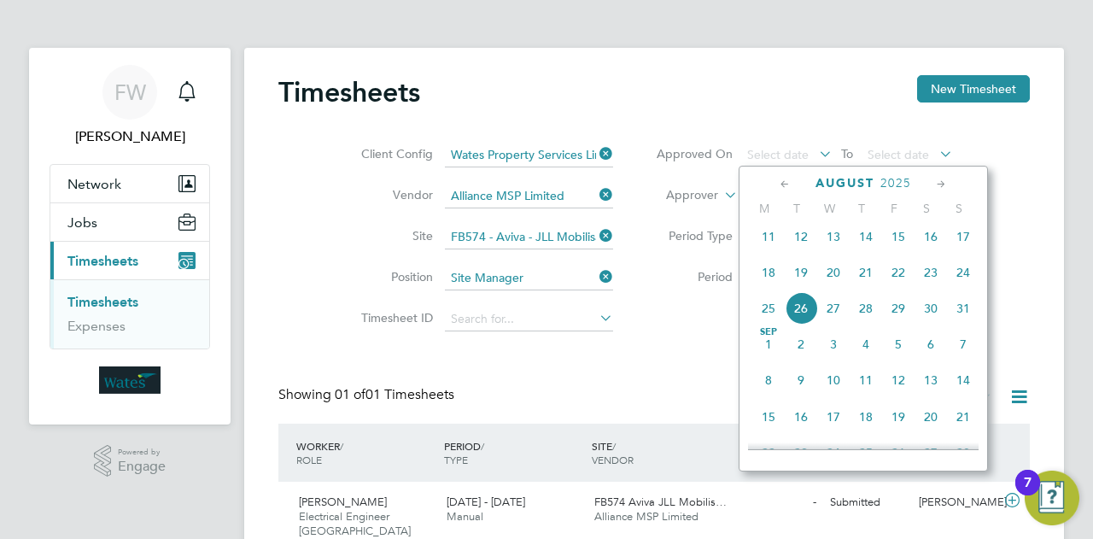
click at [692, 308] on li "Filter" at bounding box center [804, 321] width 340 height 44
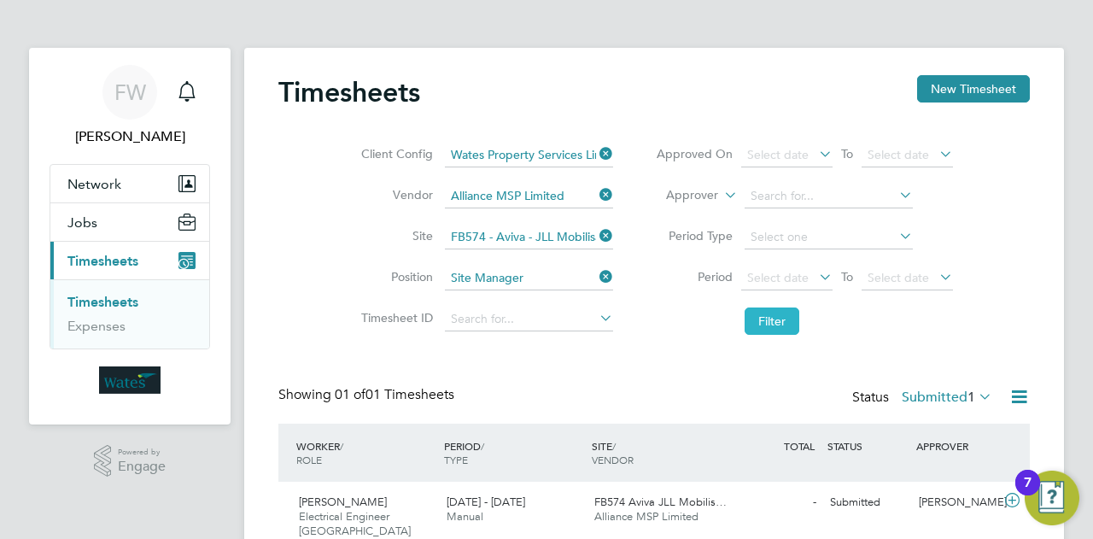
click at [771, 313] on button "Filter" at bounding box center [771, 320] width 55 height 27
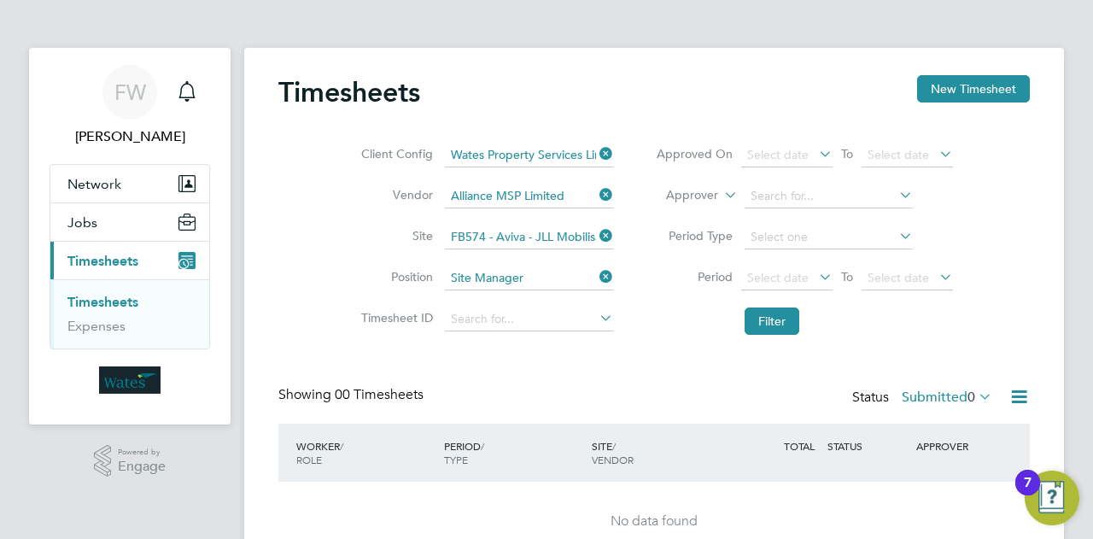
click at [596, 274] on icon at bounding box center [596, 277] width 0 height 24
click at [596, 233] on icon at bounding box center [596, 236] width 0 height 24
click at [596, 192] on icon at bounding box center [596, 195] width 0 height 24
click at [596, 154] on icon at bounding box center [596, 154] width 0 height 24
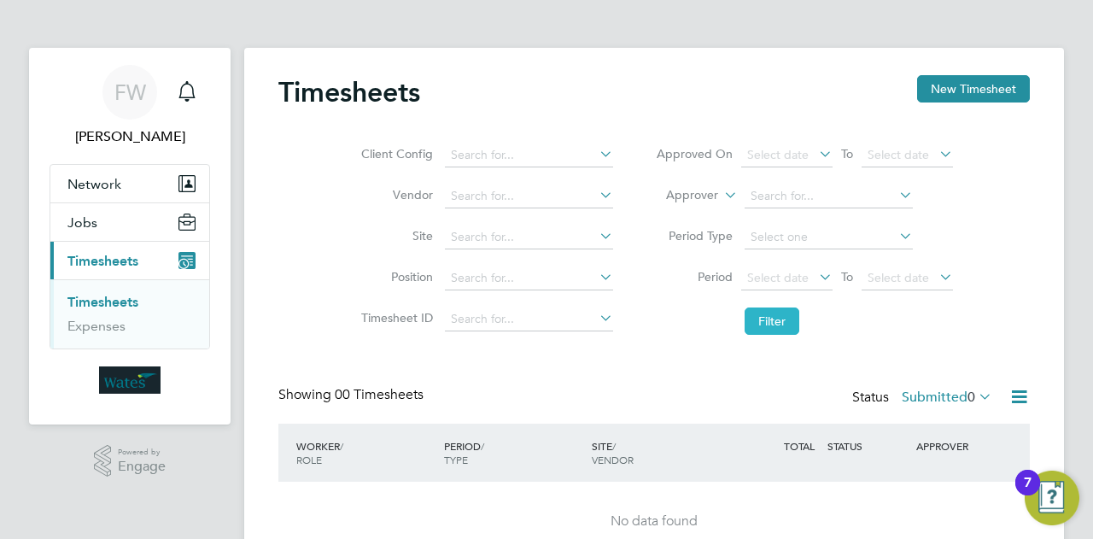
click at [772, 323] on button "Filter" at bounding box center [771, 320] width 55 height 27
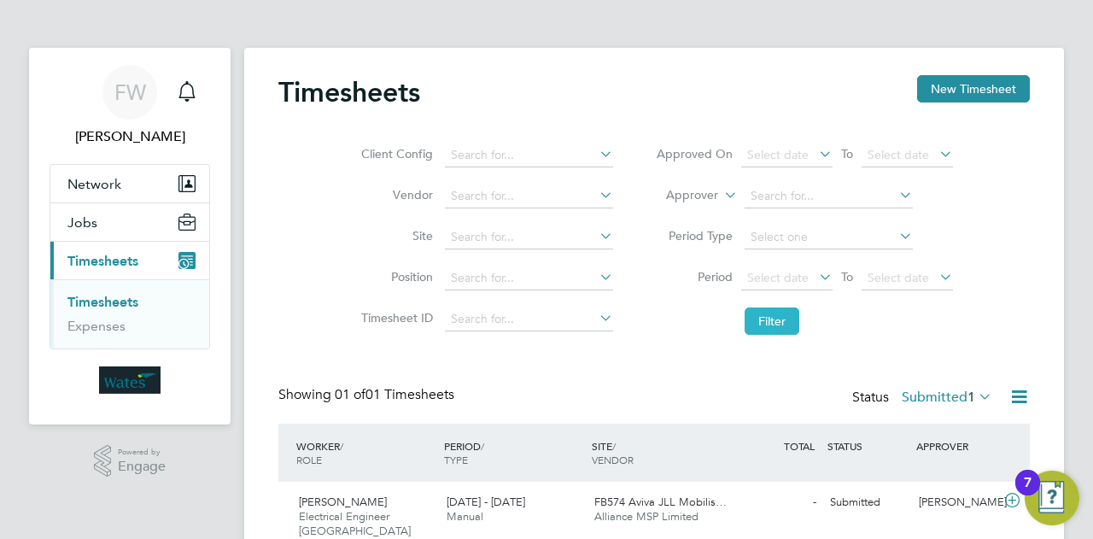
scroll to position [43, 148]
click at [666, 528] on div "FB574 Aviva JLL Mobilis… Alliance MSP Limited" at bounding box center [661, 509] width 148 height 43
click at [1016, 500] on icon at bounding box center [1011, 500] width 21 height 14
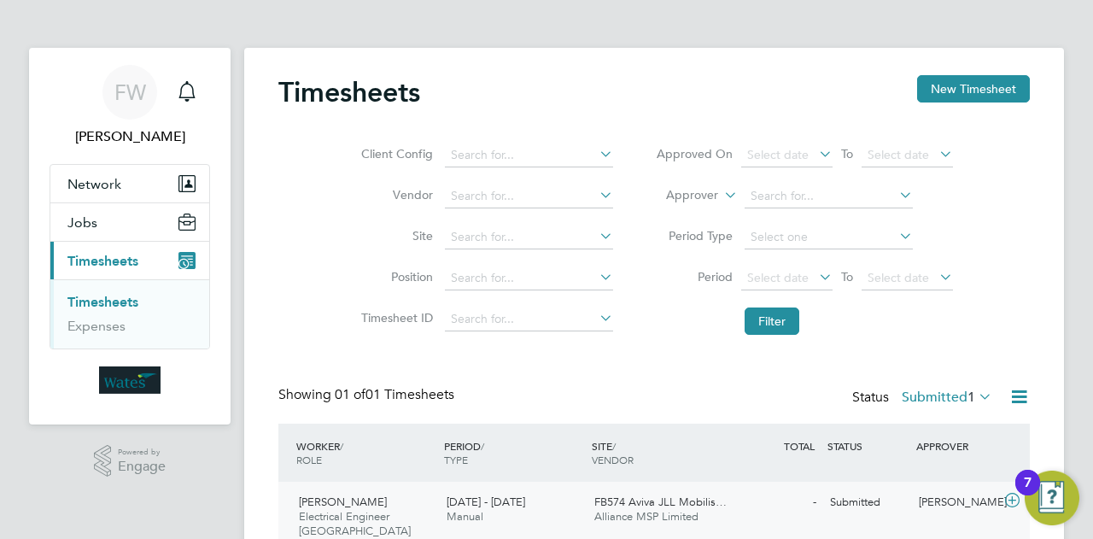
click at [1010, 501] on icon at bounding box center [1011, 500] width 21 height 14
click at [1017, 501] on icon at bounding box center [1011, 500] width 21 height 14
click at [588, 498] on div "FB574 Aviva JLL Mobilis… Alliance MSP Limited" at bounding box center [661, 509] width 148 height 43
click at [417, 498] on div "[PERSON_NAME] Electrical Engineer BC [DATE] - [DATE]" at bounding box center [366, 516] width 148 height 57
click at [361, 382] on div "Timesheets New Timesheet Client Config Vendor Site Position Timesheet ID Approv…" at bounding box center [653, 314] width 751 height 478
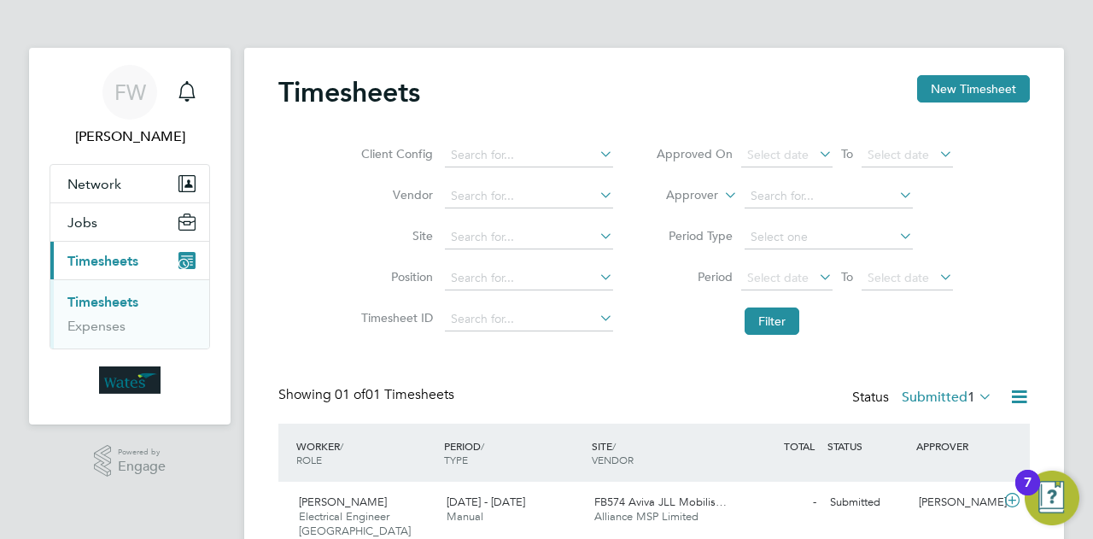
click at [401, 393] on span "01 of 01 Timesheets" at bounding box center [394, 394] width 119 height 17
click at [131, 184] on button "Network" at bounding box center [129, 184] width 159 height 38
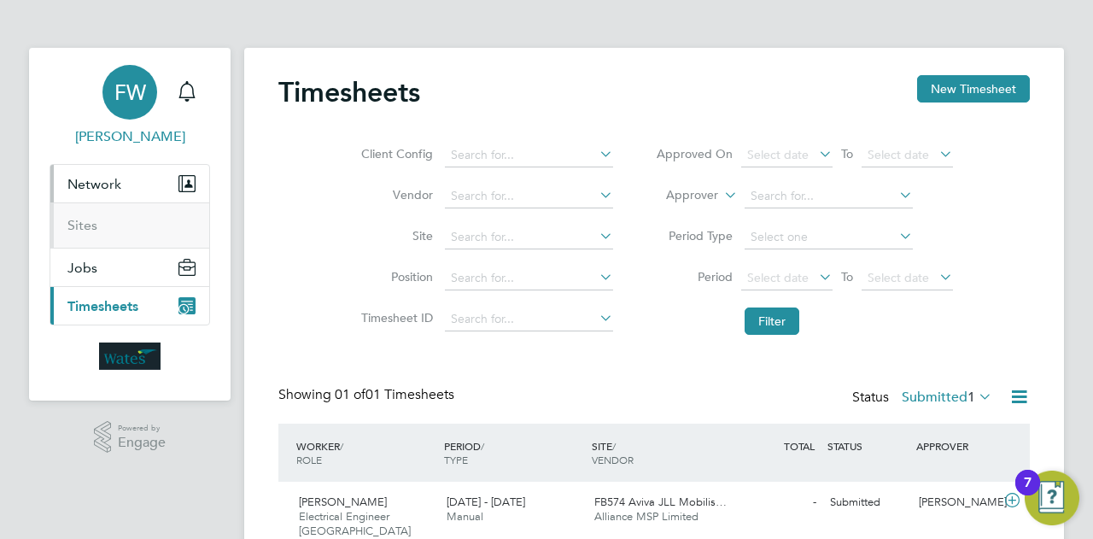
click at [138, 137] on span "[PERSON_NAME]" at bounding box center [130, 136] width 160 height 20
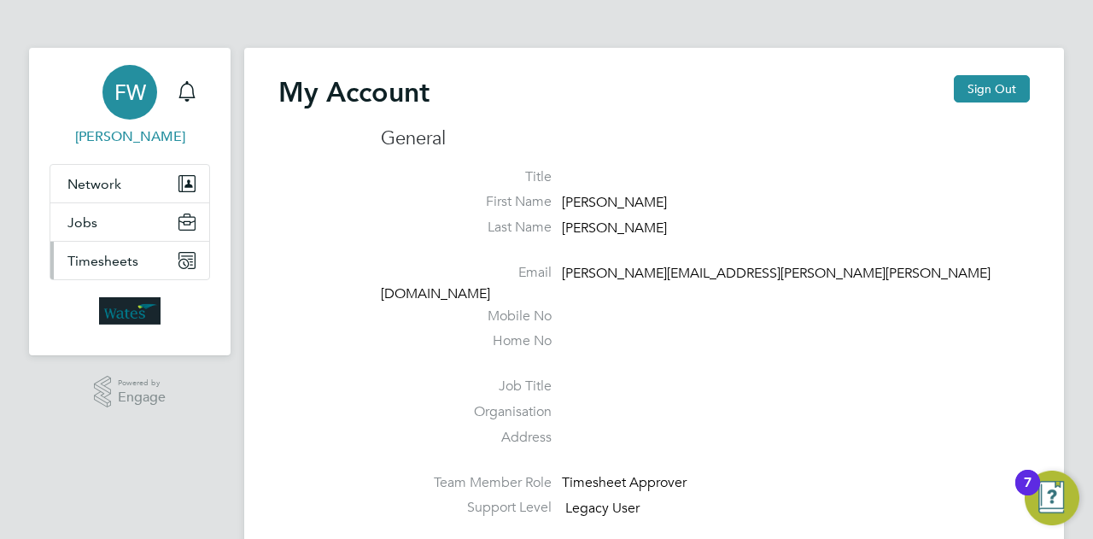
click at [112, 254] on span "Timesheets" at bounding box center [102, 261] width 71 height 16
click at [1035, 514] on img "Open Resource Center, 7 new notifications" at bounding box center [1051, 497] width 55 height 55
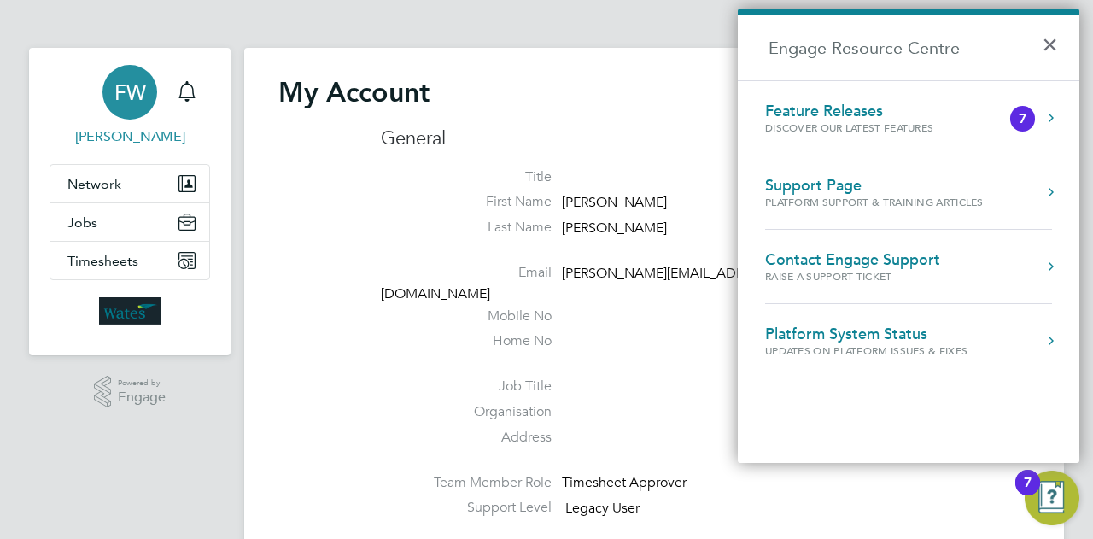
click at [1052, 119] on button "Engage Resource Centre" at bounding box center [1049, 117] width 17 height 17
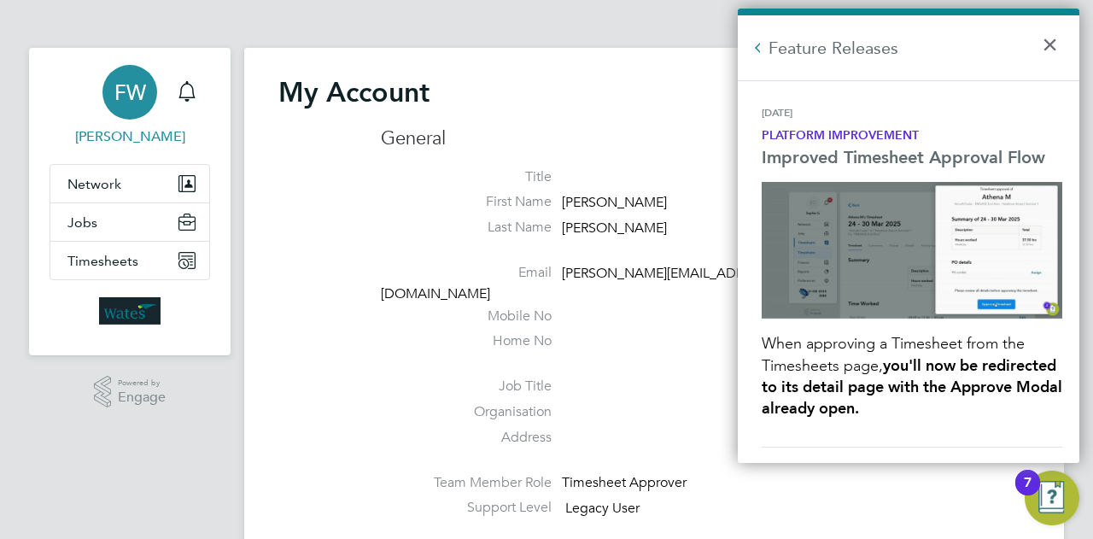
click at [759, 44] on button "Back to Resources" at bounding box center [757, 47] width 17 height 17
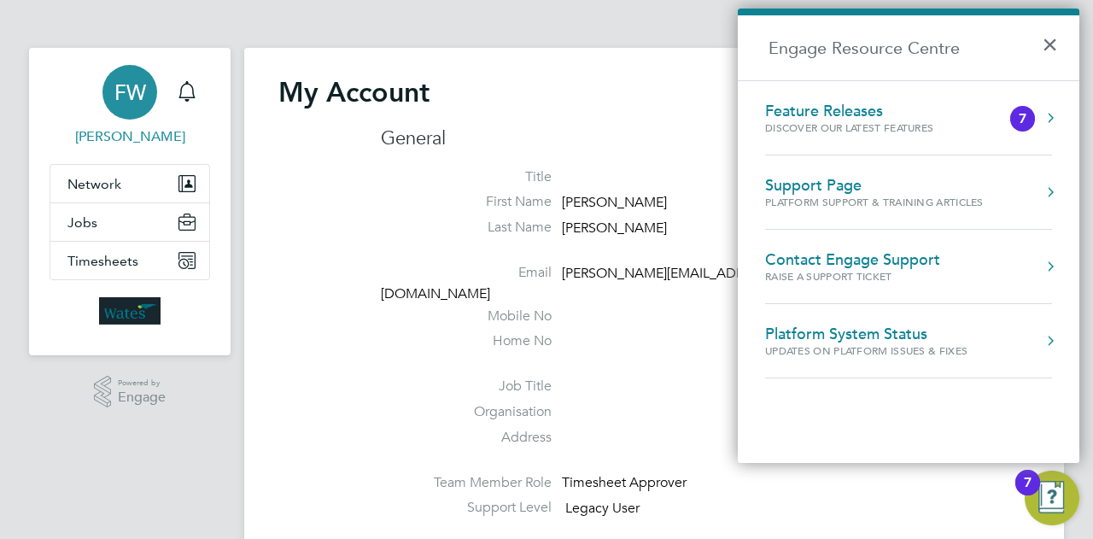
click at [1019, 119] on div "7" at bounding box center [1022, 119] width 8 height 0
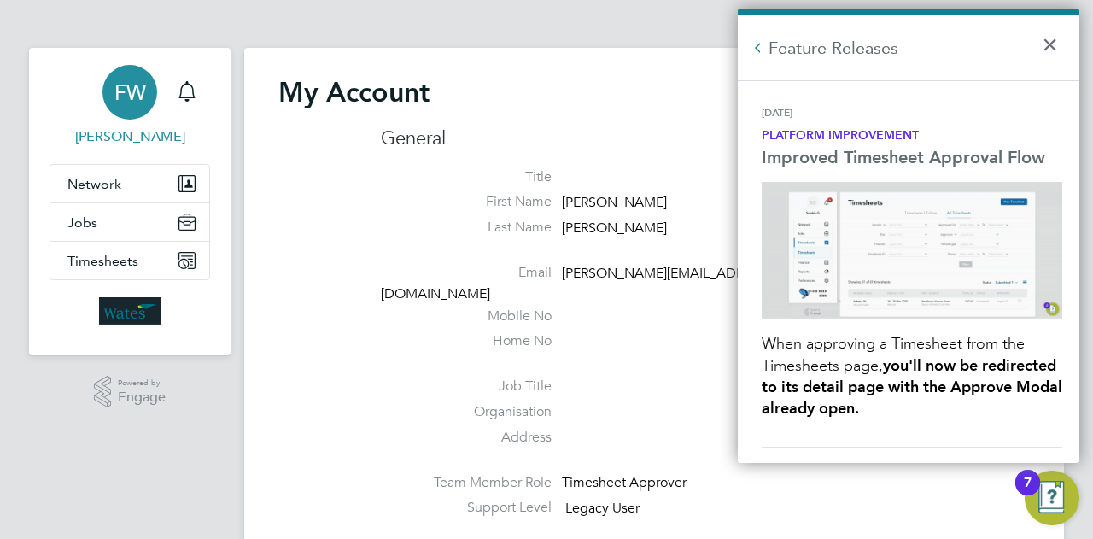
click at [988, 251] on img "Engage Resource Centre" at bounding box center [911, 250] width 300 height 137
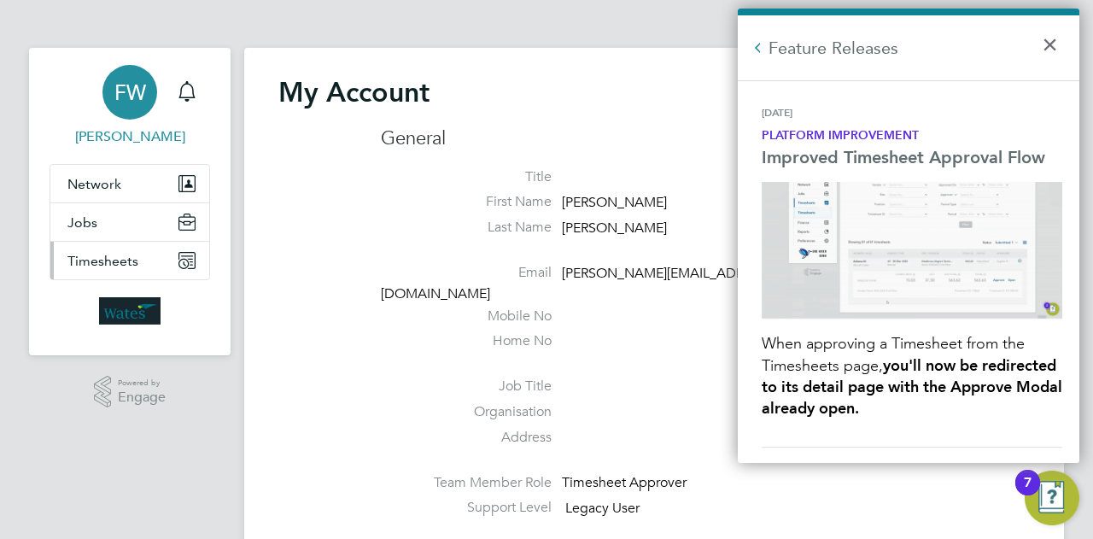
click at [131, 248] on button "Timesheets" at bounding box center [129, 261] width 159 height 38
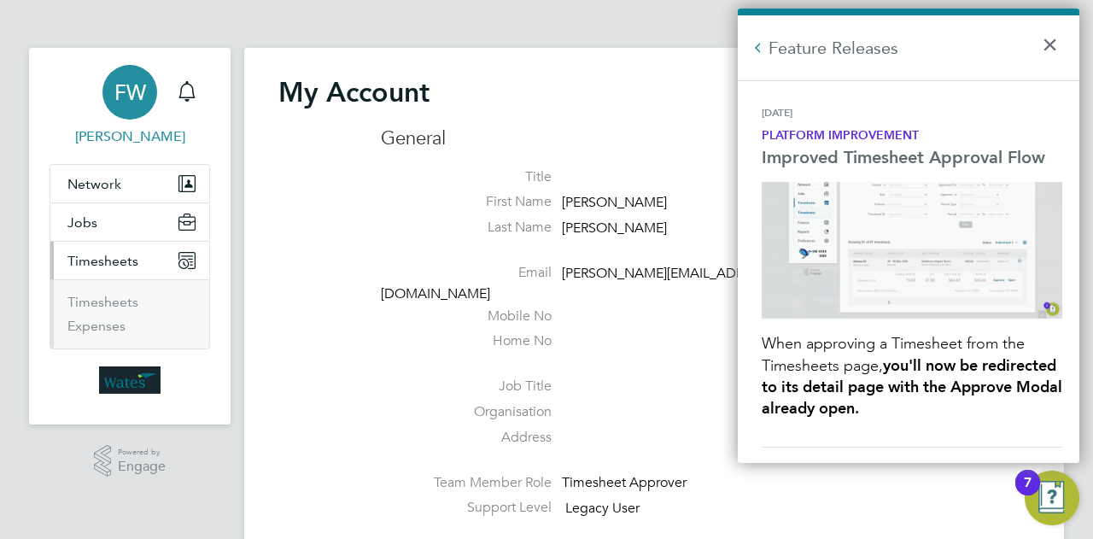
click at [116, 311] on li "Timesheets" at bounding box center [131, 306] width 128 height 24
click at [119, 304] on link "Timesheets" at bounding box center [102, 302] width 71 height 16
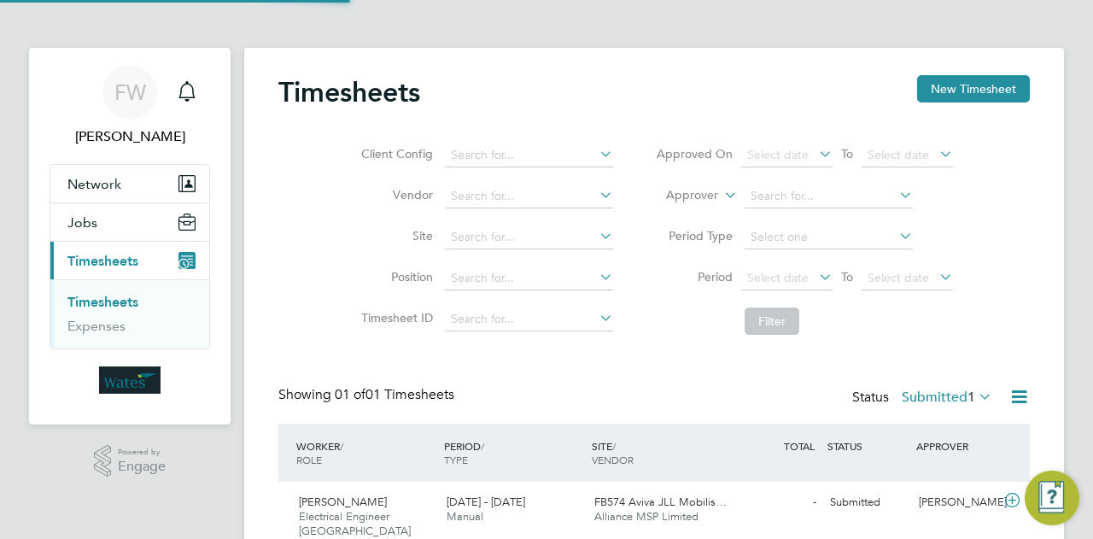
scroll to position [43, 148]
click at [611, 457] on span "VENDOR" at bounding box center [613, 459] width 42 height 14
click at [955, 440] on div "APPROVER" at bounding box center [956, 445] width 89 height 31
click at [967, 394] on span "1" at bounding box center [971, 396] width 8 height 17
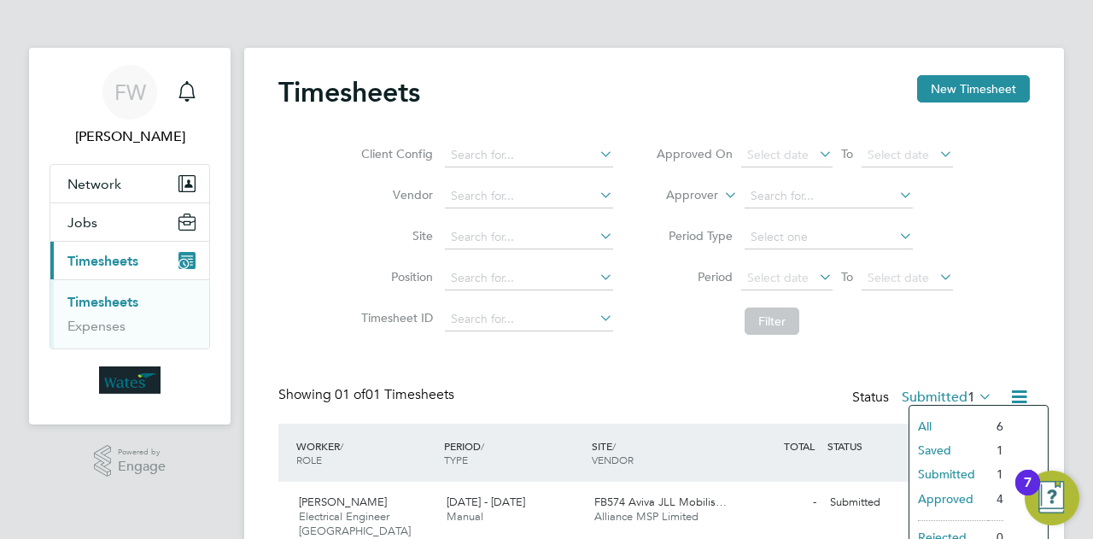
click at [928, 419] on li "All" at bounding box center [948, 426] width 79 height 24
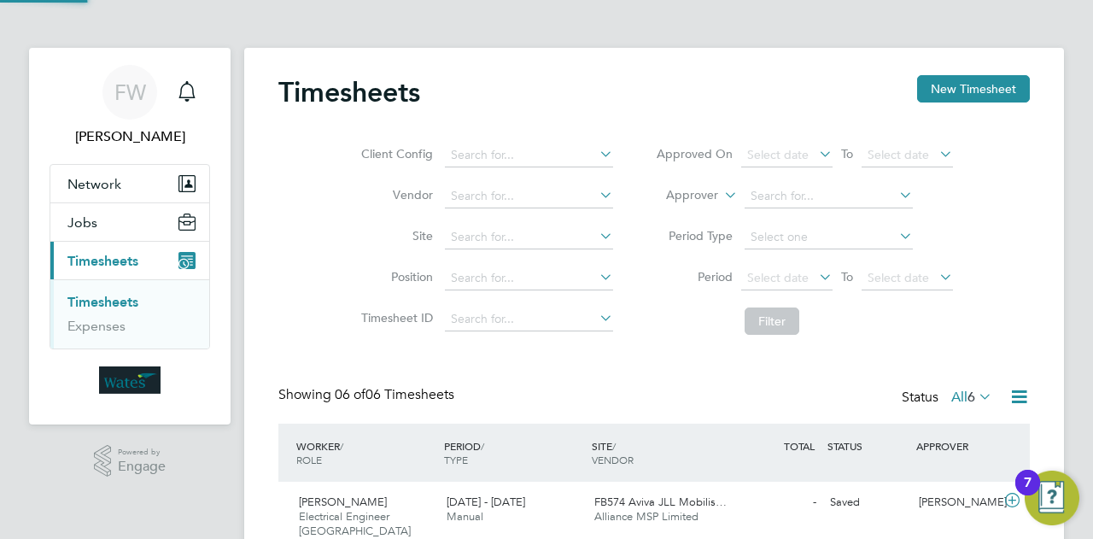
scroll to position [0, 0]
click at [1065, 485] on img "Open Resource Center, 7 new notifications" at bounding box center [1051, 497] width 55 height 55
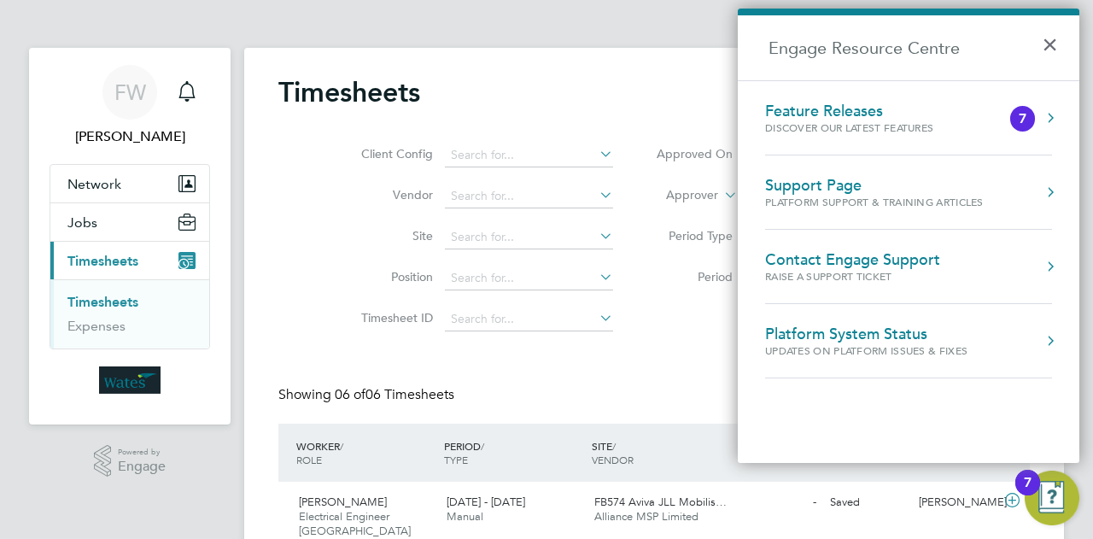
click at [1047, 346] on button "Engage Resource Centre" at bounding box center [1049, 340] width 17 height 17
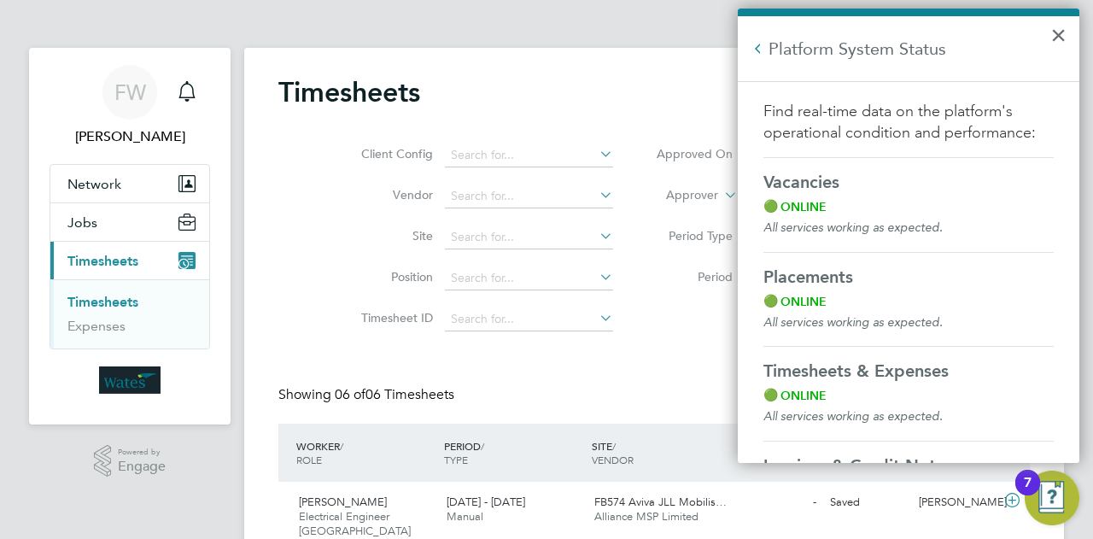
click at [1047, 484] on img "Open Resource Center, 7 new notifications" at bounding box center [1051, 497] width 55 height 55
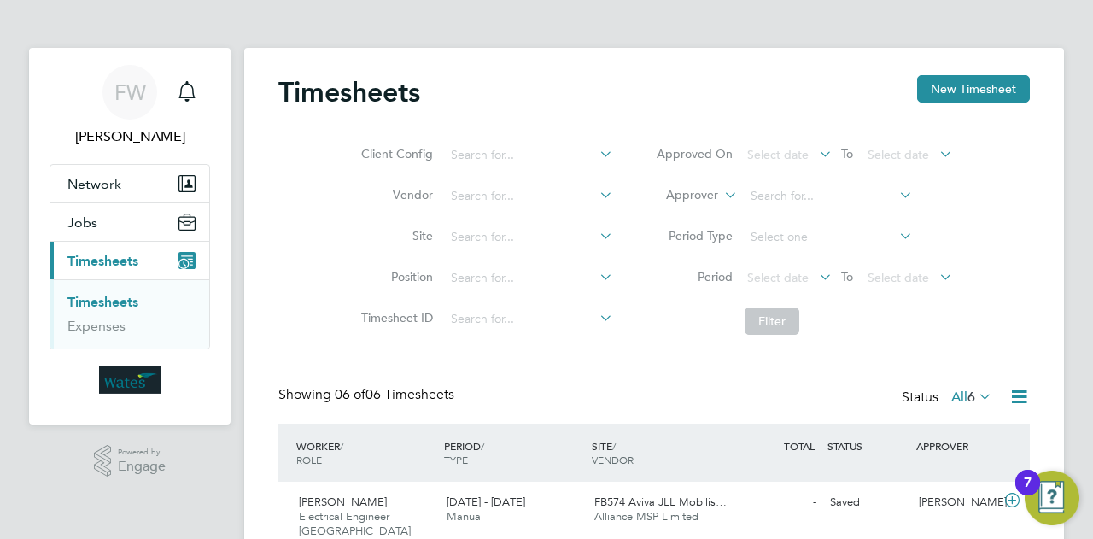
click at [1046, 486] on img "Open Resource Center, 7 new notifications" at bounding box center [1051, 497] width 55 height 55
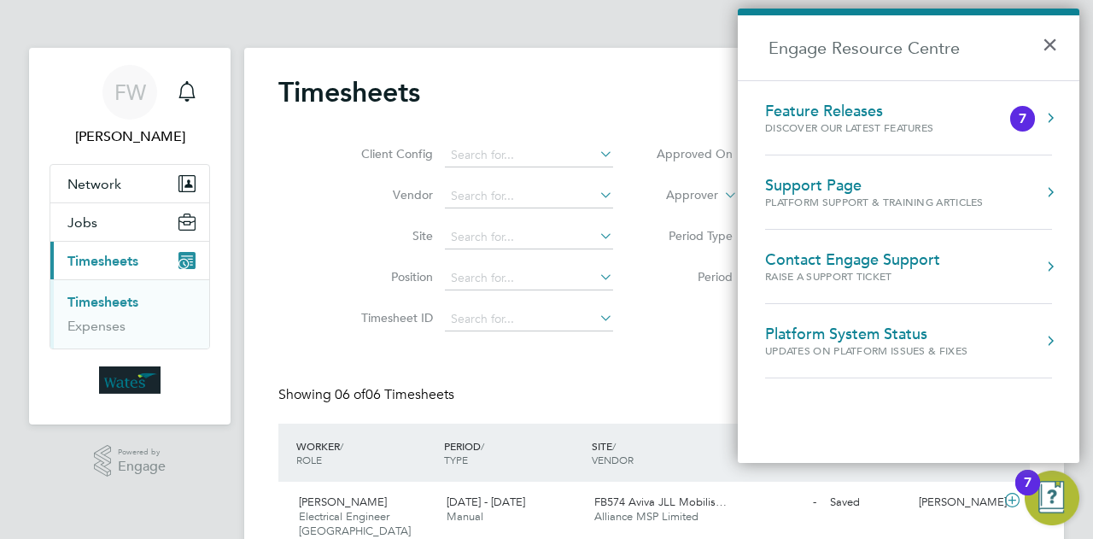
click at [1039, 264] on div "Contact Engage Support Raise a Support Ticket" at bounding box center [908, 266] width 287 height 32
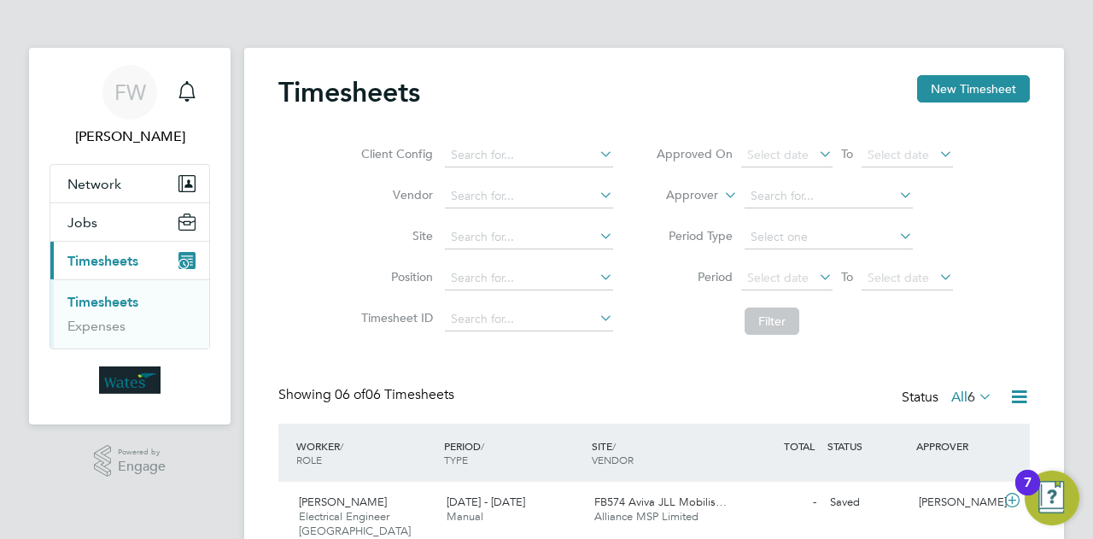
click at [609, 448] on div "SITE / VENDOR" at bounding box center [661, 452] width 148 height 44
click at [1069, 511] on img "Open Resource Center, 7 new notifications" at bounding box center [1051, 497] width 55 height 55
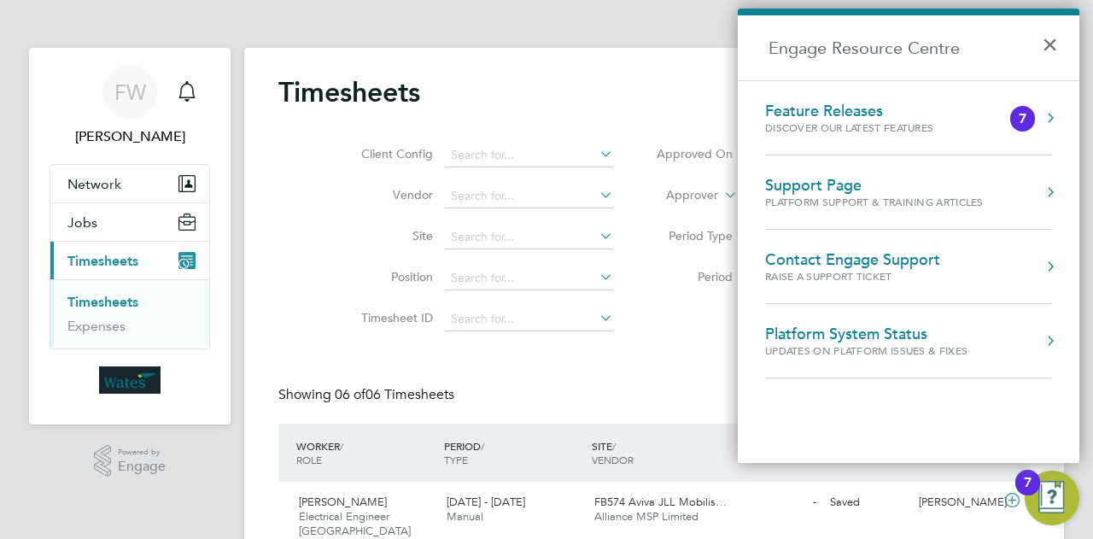
click at [889, 118] on div "Feature Releases" at bounding box center [866, 111] width 202 height 19
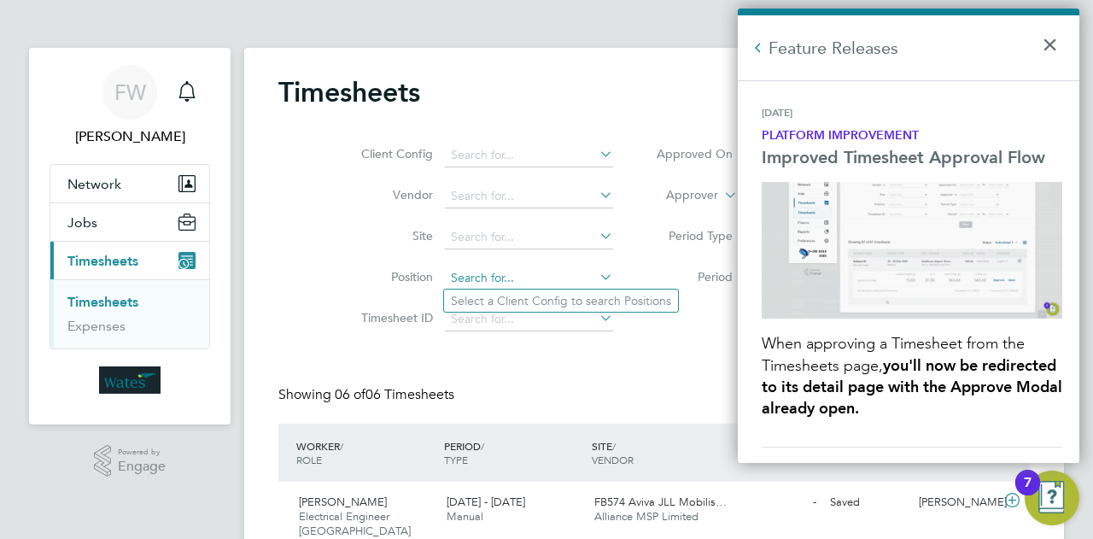
click at [606, 288] on div "Timesheets New Timesheet Client Config Vendor Site Position Timesheet ID Approv…" at bounding box center [653, 496] width 819 height 896
click at [720, 213] on li "Approver" at bounding box center [804, 196] width 340 height 41
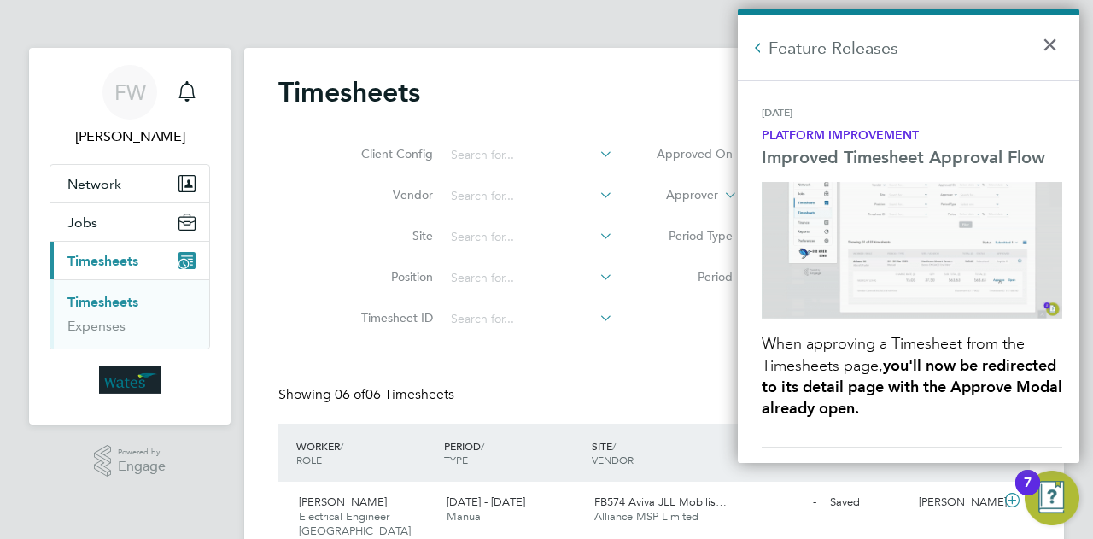
click at [540, 417] on div "Showing 06 of 06 Timesheets Status All 6" at bounding box center [653, 405] width 751 height 38
click at [552, 500] on div "[DATE] - [DATE] Manual" at bounding box center [514, 509] width 148 height 43
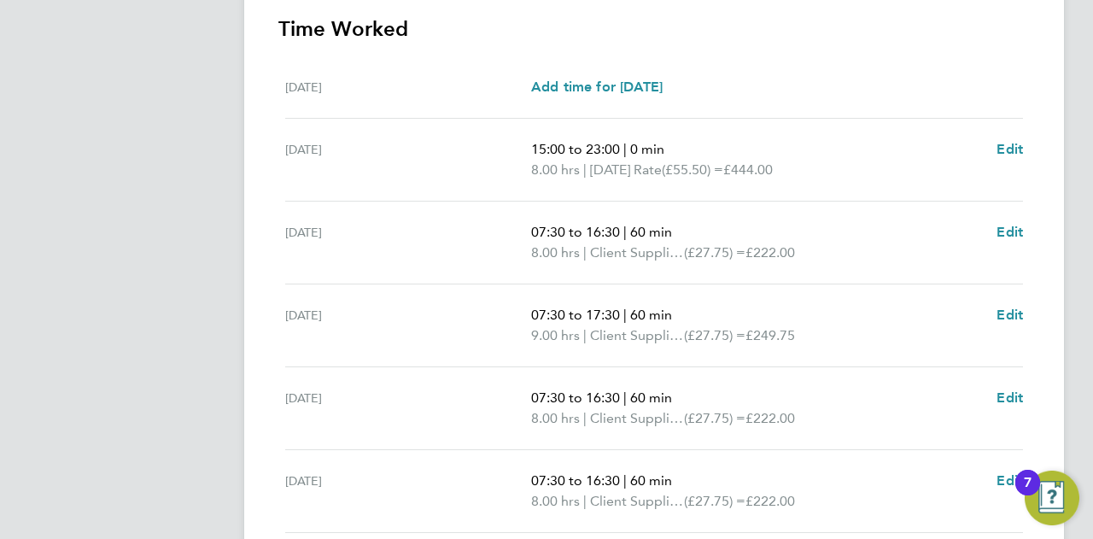
scroll to position [729, 0]
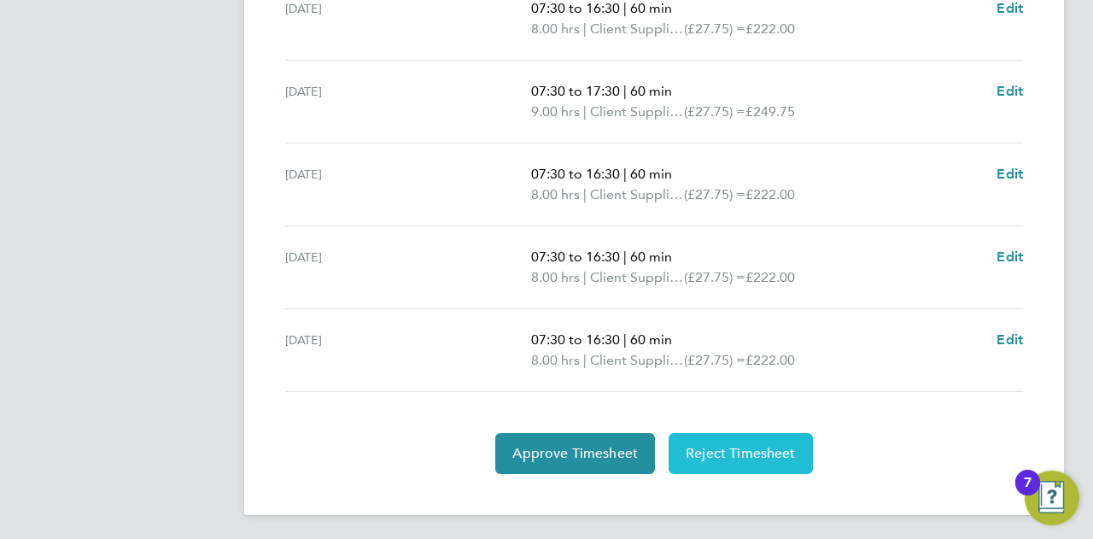
drag, startPoint x: 719, startPoint y: 510, endPoint x: 790, endPoint y: 457, distance: 88.4
click at [790, 457] on section "Summary Description Total Hours worked 49.00 hrs [DATE] Rate 8.00 hrs Client Su…" at bounding box center [653, 32] width 751 height 883
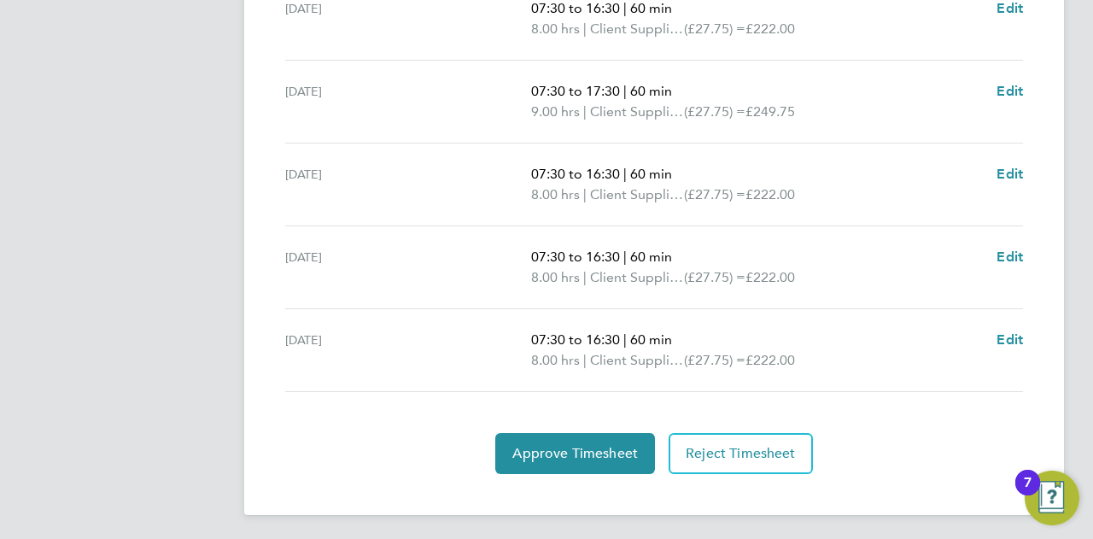
click at [878, 453] on div "Approve Timesheet Reject Timesheet" at bounding box center [653, 453] width 751 height 41
drag, startPoint x: 953, startPoint y: 431, endPoint x: 950, endPoint y: 417, distance: 14.1
click at [950, 417] on section "Time Worked Sat 16 Aug Add time for Sat 16 Aug Add time for Sat 16 Aug Sun 17 A…" at bounding box center [653, 133] width 751 height 682
drag, startPoint x: 1092, startPoint y: 310, endPoint x: 1025, endPoint y: 362, distance: 84.5
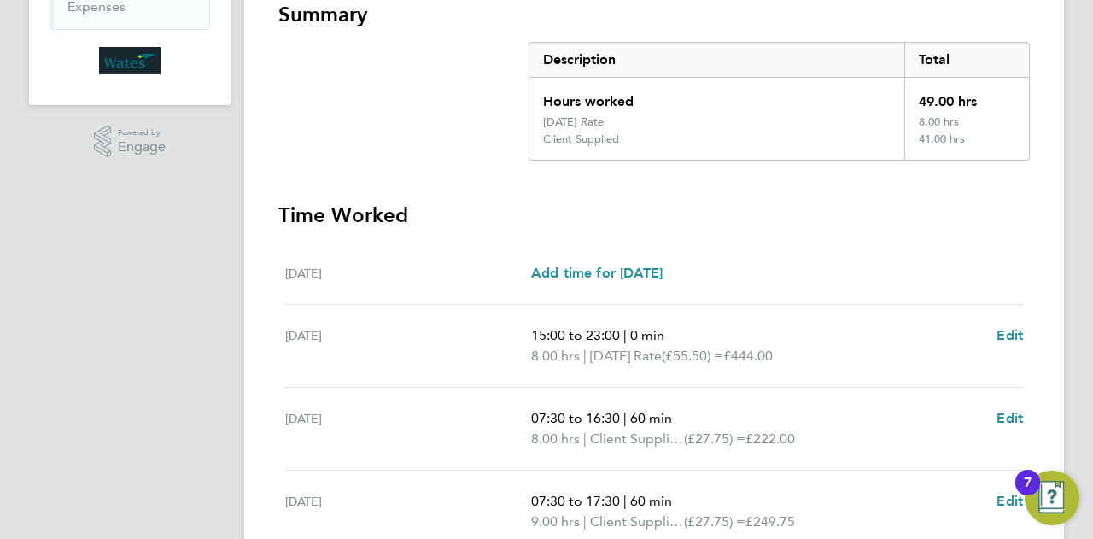
scroll to position [0, 0]
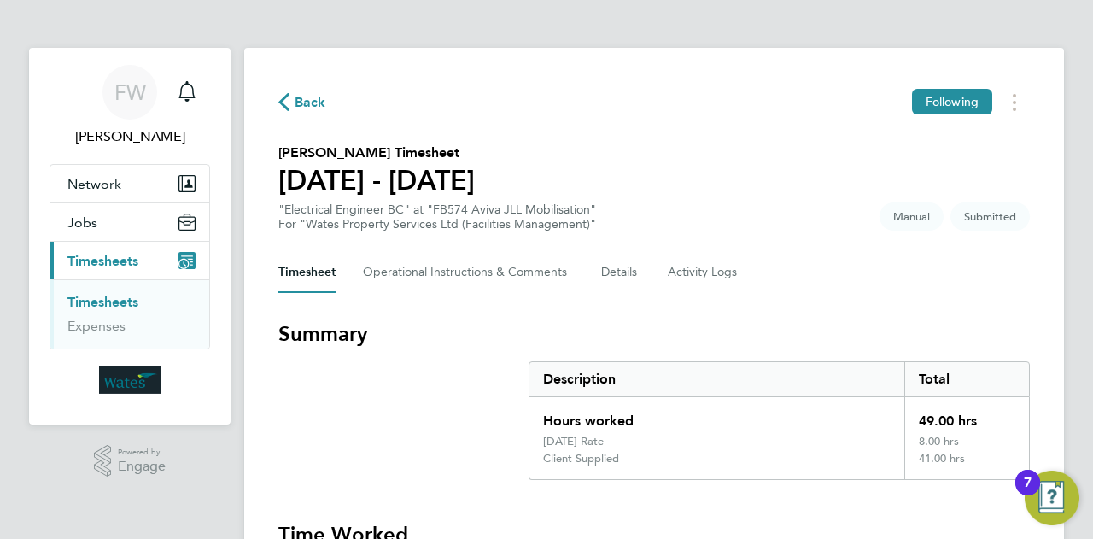
drag, startPoint x: 920, startPoint y: 449, endPoint x: 883, endPoint y: 515, distance: 75.7
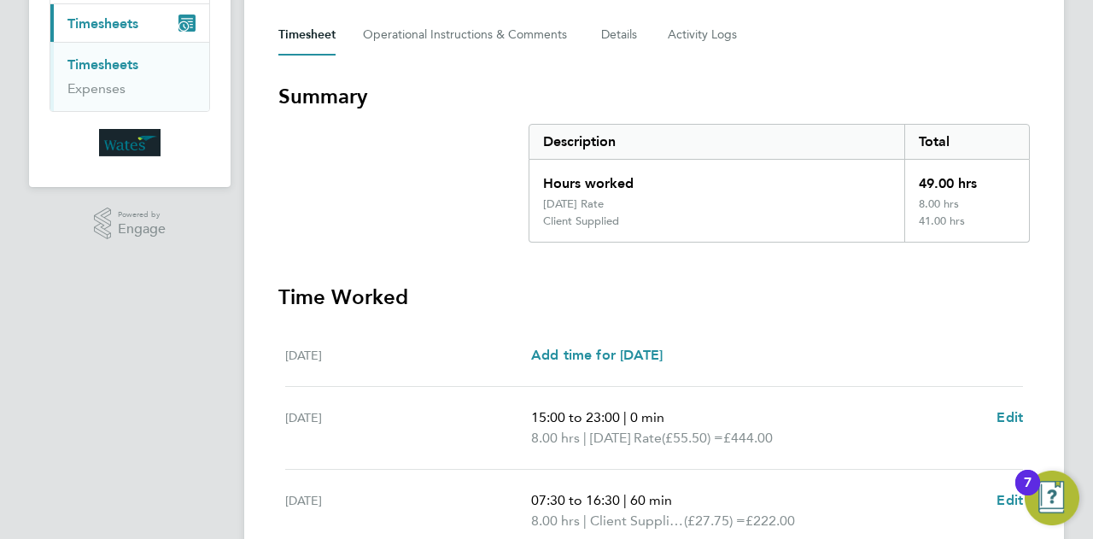
scroll to position [410, 0]
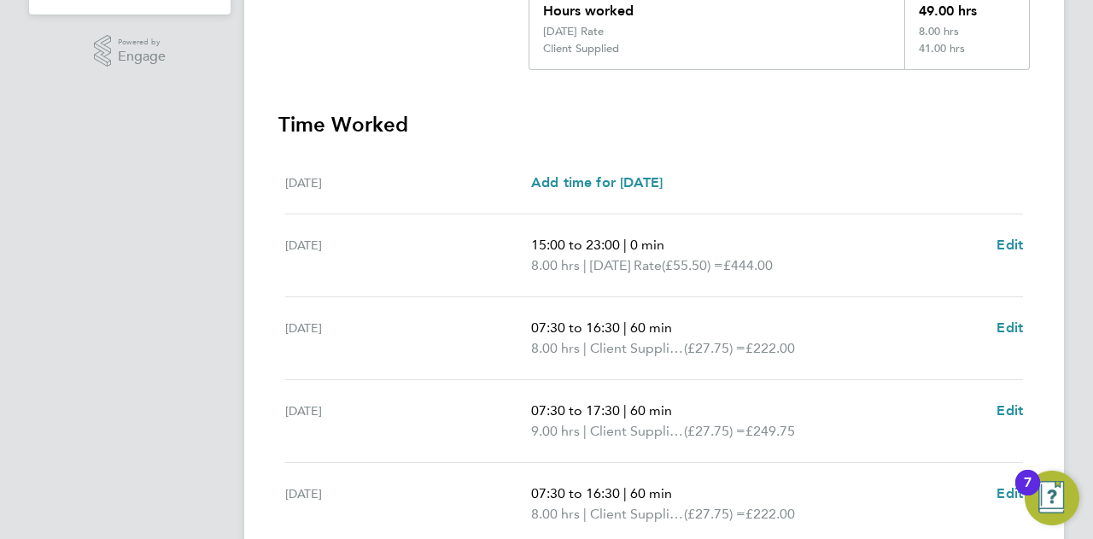
click at [845, 129] on h3 "Time Worked" at bounding box center [653, 124] width 751 height 27
click at [721, 111] on h3 "Time Worked" at bounding box center [653, 124] width 751 height 27
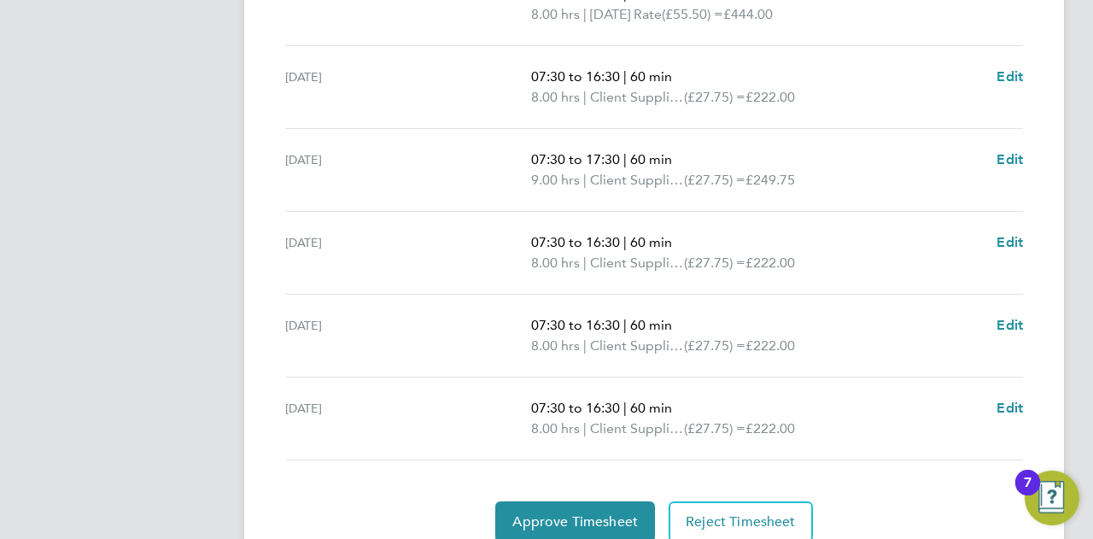
scroll to position [695, 0]
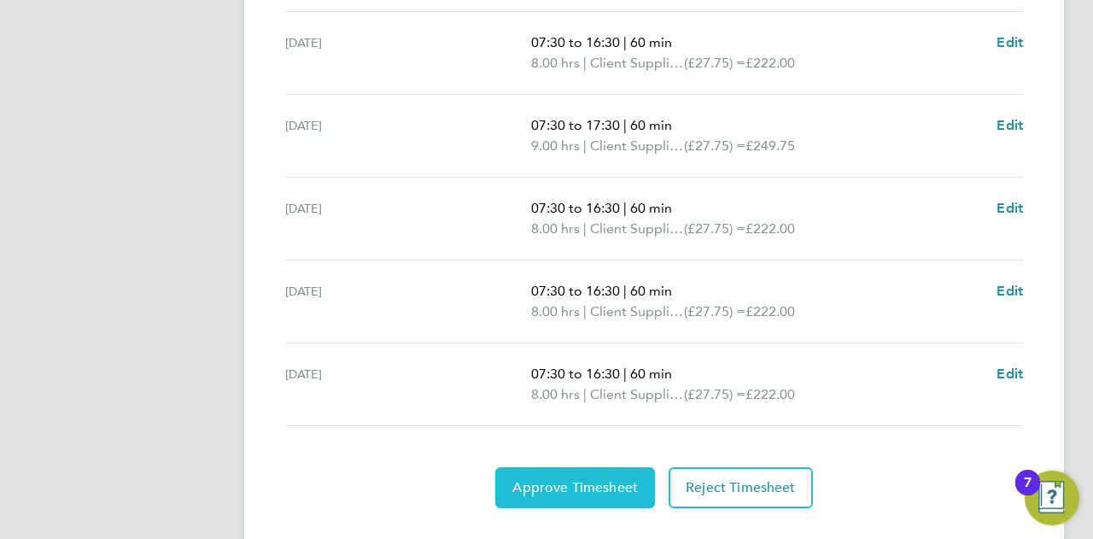
click at [578, 479] on span "Approve Timesheet" at bounding box center [574, 487] width 125 height 17
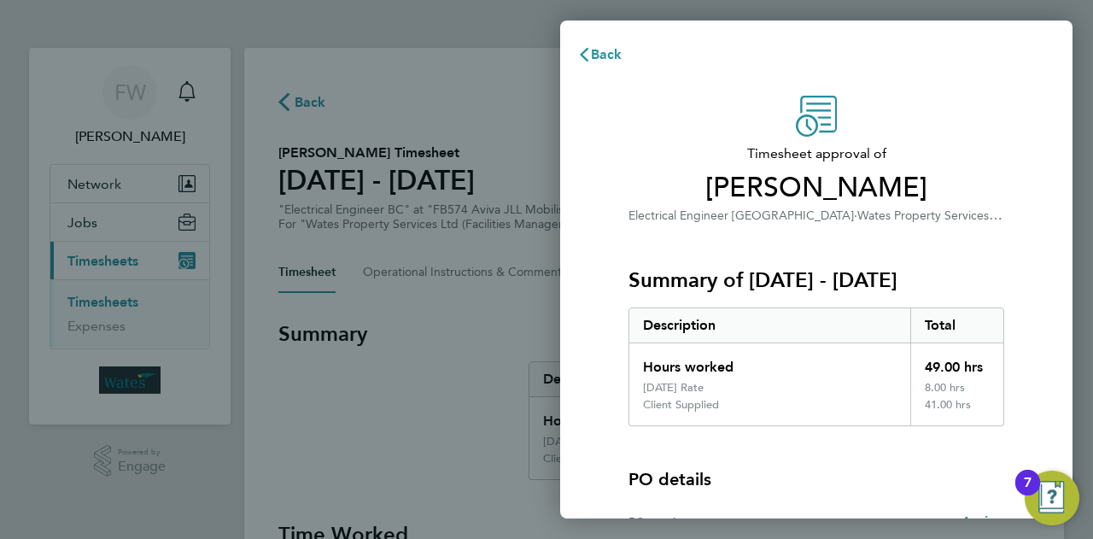
click at [992, 149] on span "Timesheet approval of" at bounding box center [816, 153] width 376 height 20
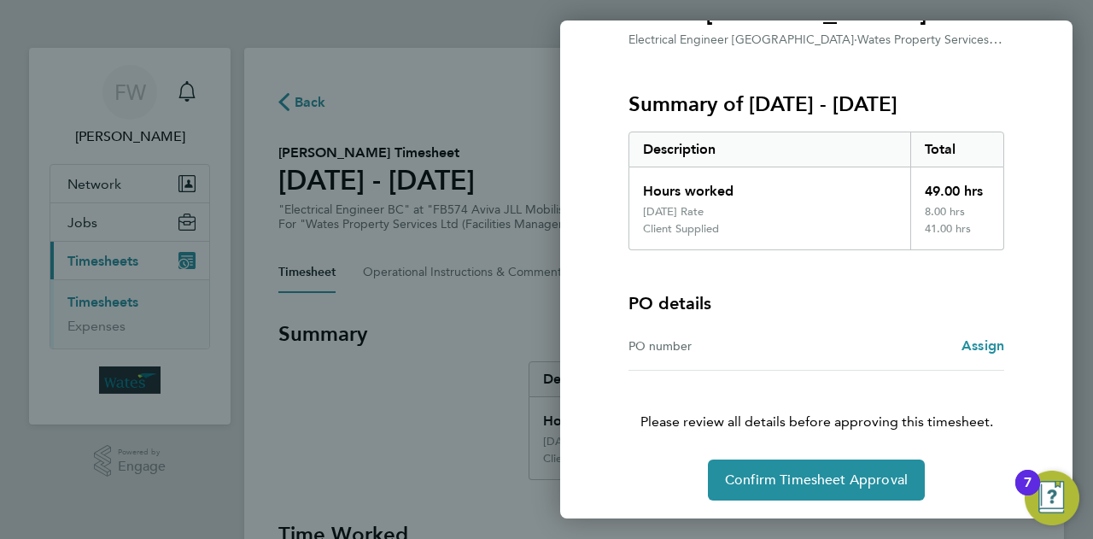
scroll to position [177, 0]
click at [1028, 101] on div "Timesheet approval of Tre Braithwaite Electrical Engineer BC · Wates Property S…" at bounding box center [816, 208] width 512 height 621
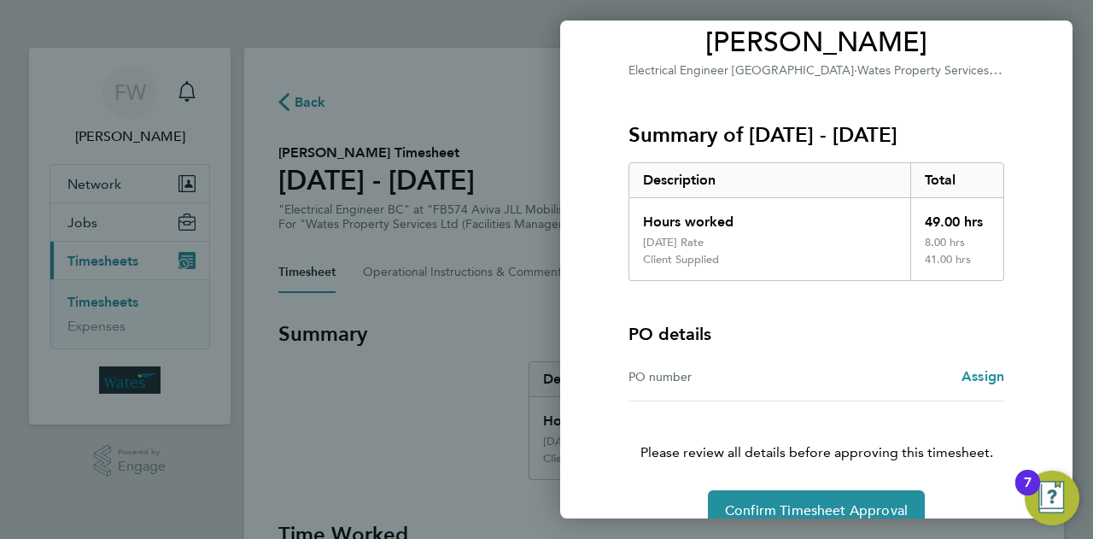
scroll to position [143, 0]
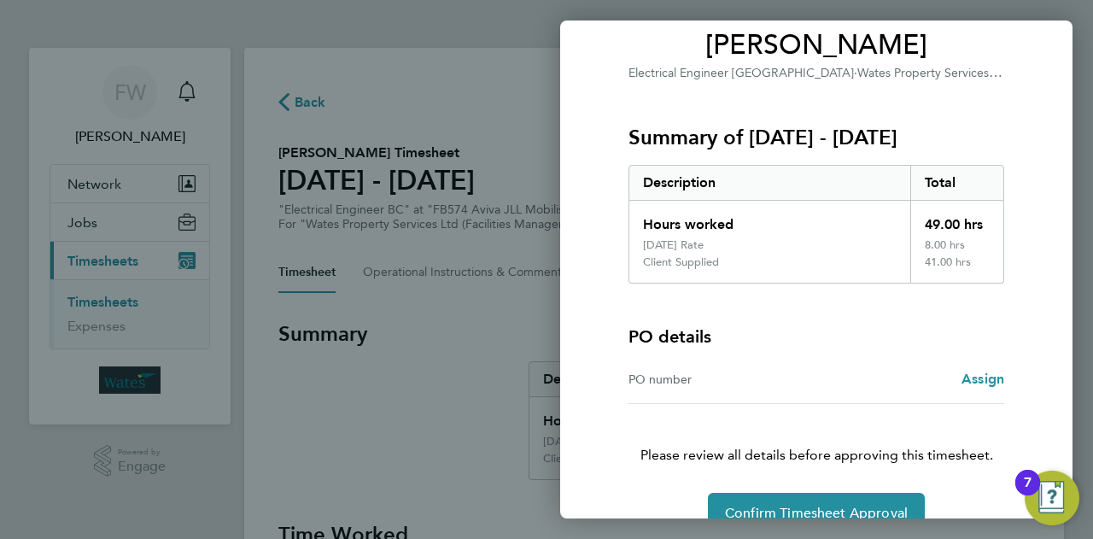
click at [501, 145] on div "Back Timesheet approval of Tre Braithwaite Electrical Engineer BC · Wates Prope…" at bounding box center [546, 269] width 1093 height 539
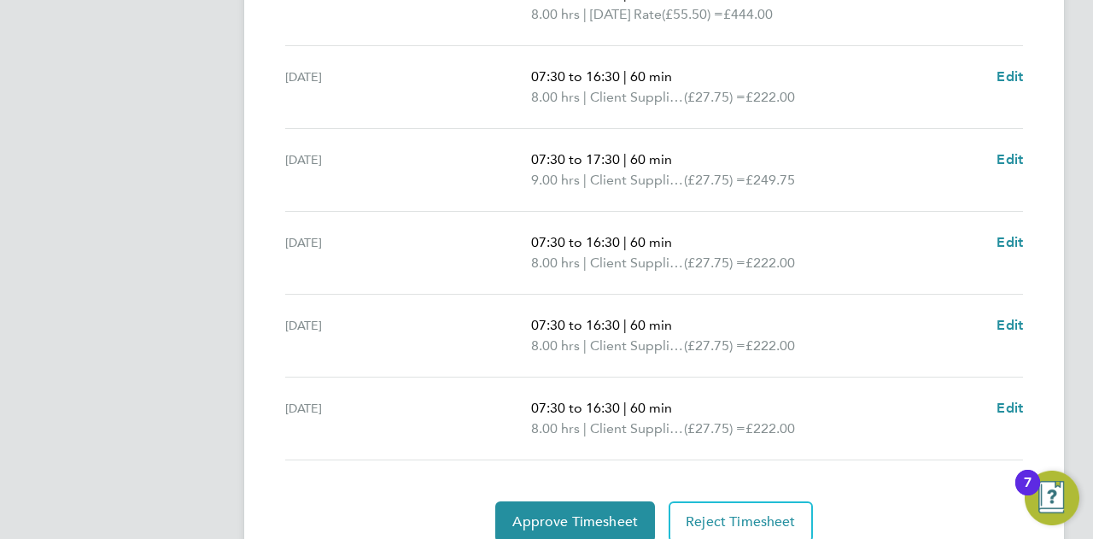
scroll to position [695, 0]
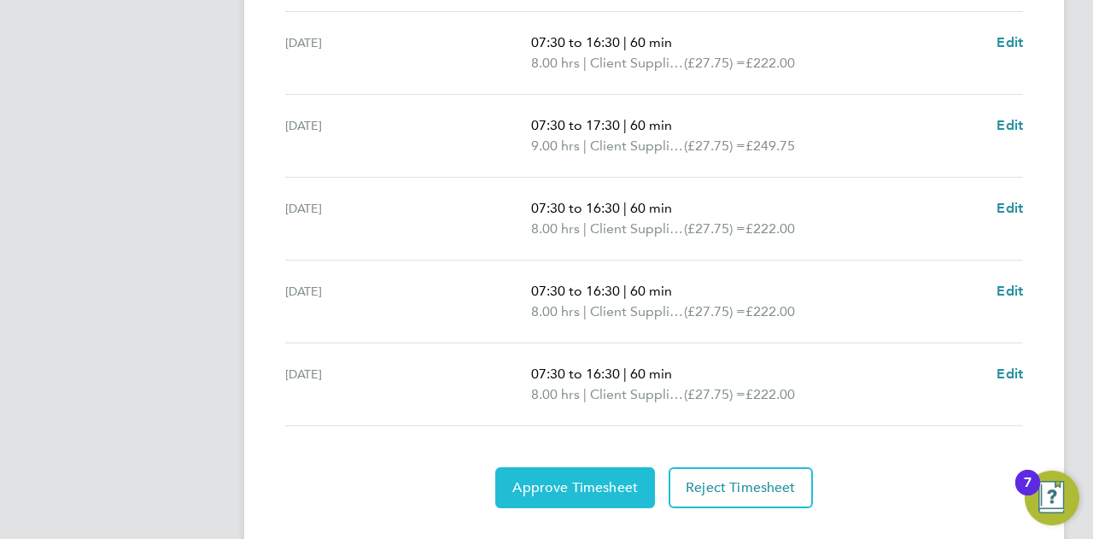
click at [575, 497] on button "Approve Timesheet" at bounding box center [575, 487] width 160 height 41
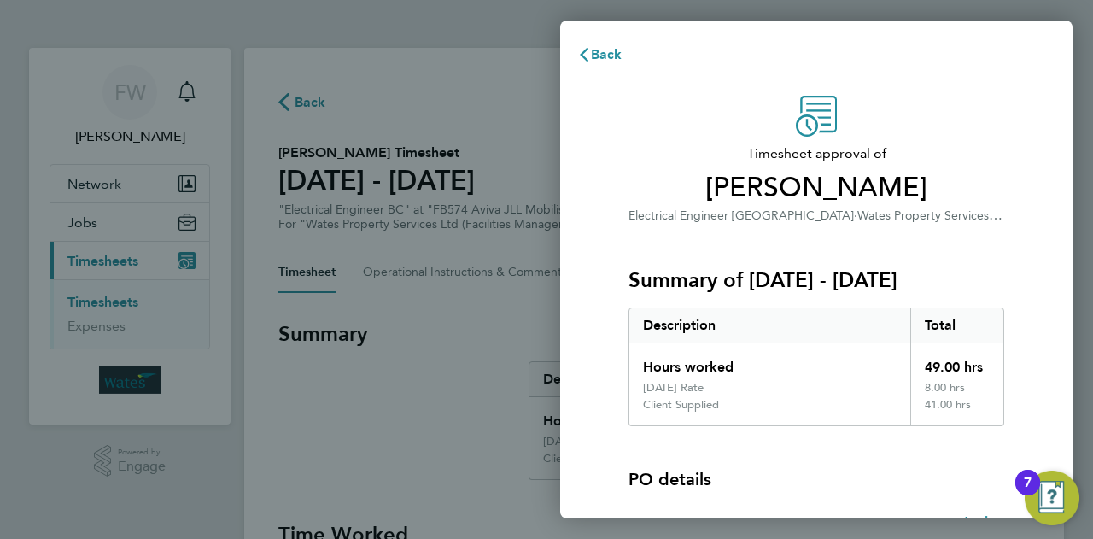
click at [777, 226] on div "Summary of 16 - 22 Aug 2025 Description Total Hours worked 49.00 hrs Sunday Rat…" at bounding box center [816, 325] width 376 height 201
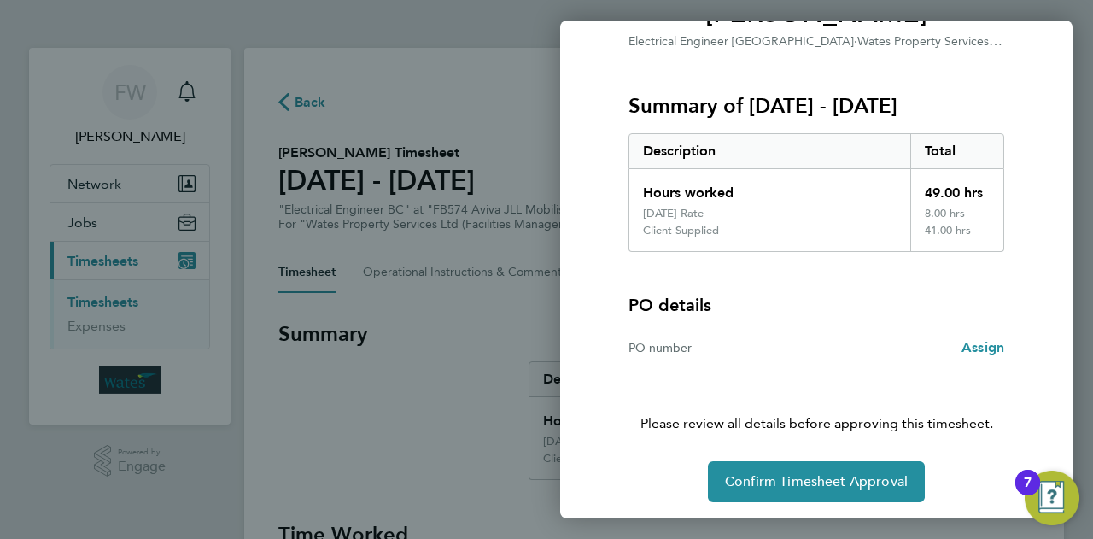
scroll to position [177, 0]
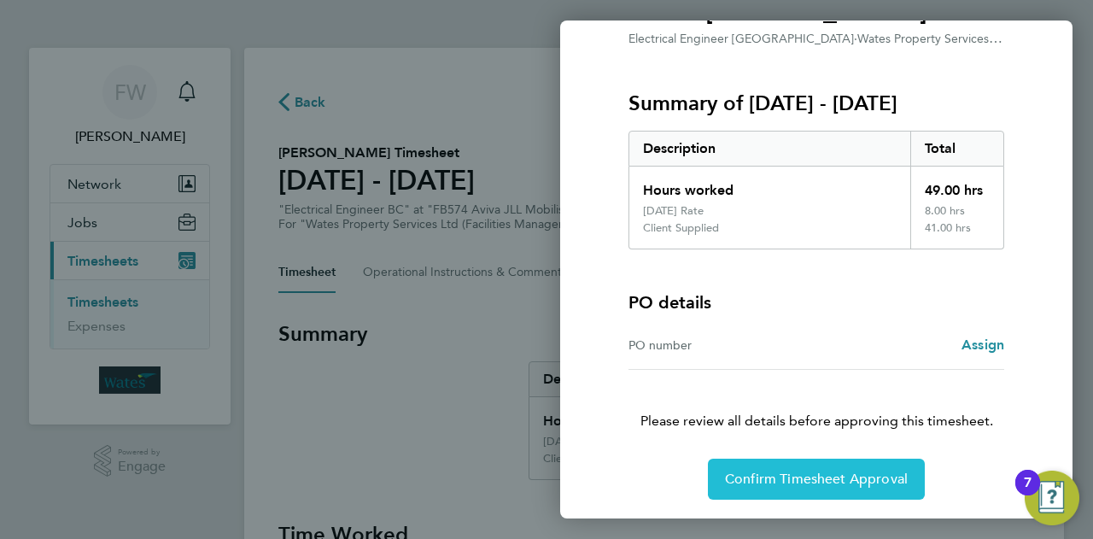
click at [836, 474] on span "Confirm Timesheet Approval" at bounding box center [816, 478] width 183 height 17
